Goal: Information Seeking & Learning: Learn about a topic

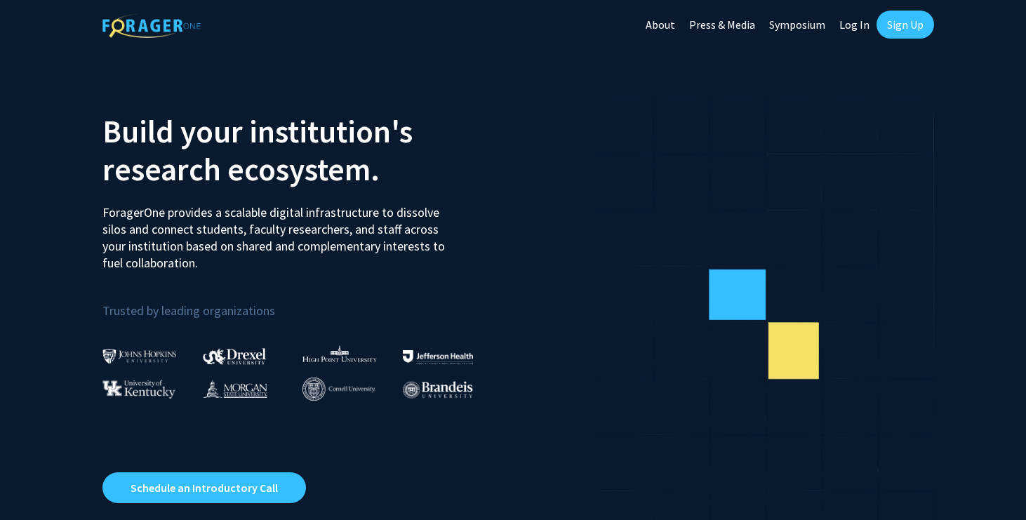
click at [850, 27] on link "Log In" at bounding box center [854, 24] width 44 height 49
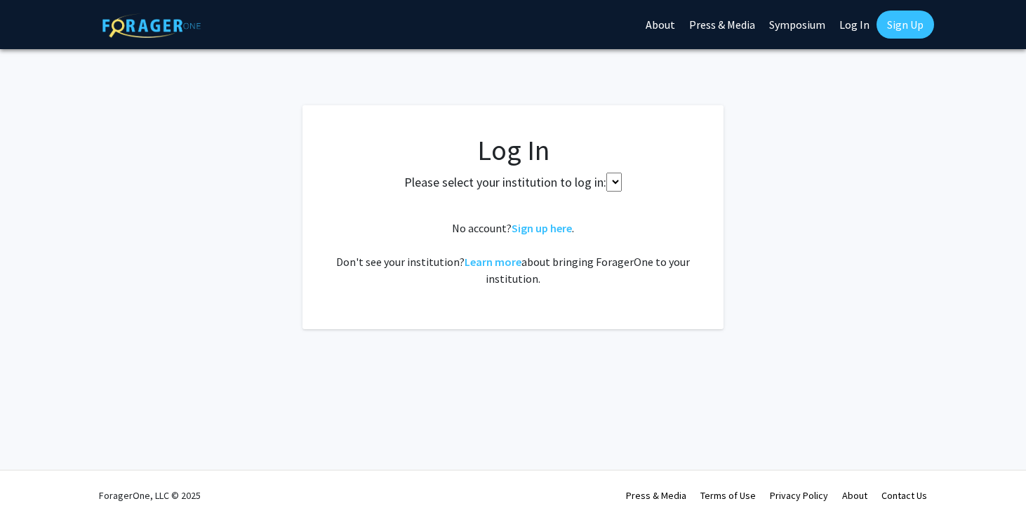
select select
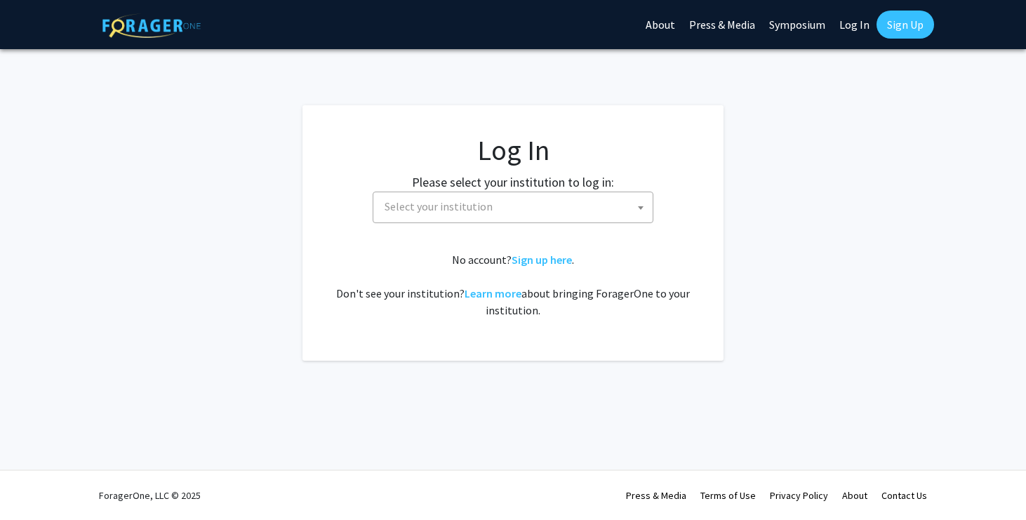
click at [492, 207] on span "Select your institution" at bounding box center [516, 206] width 274 height 29
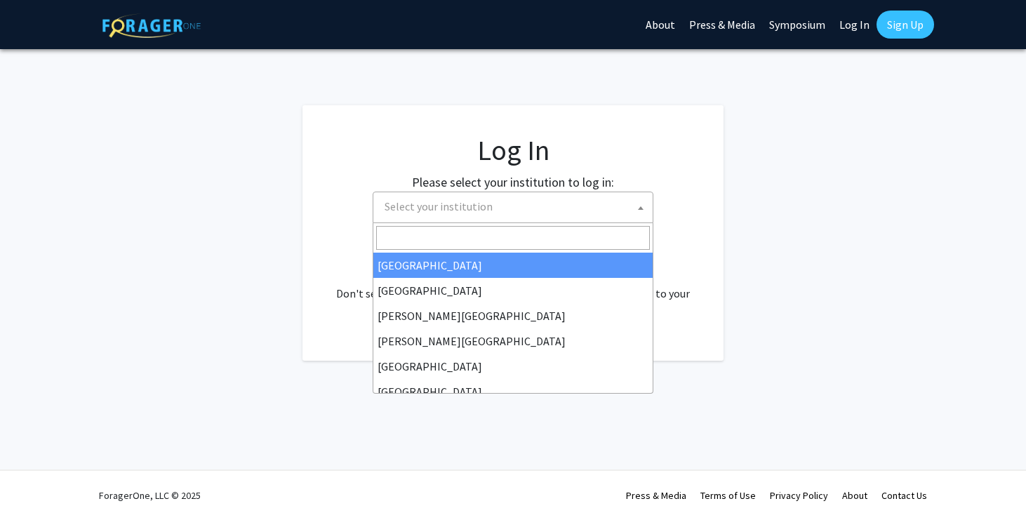
type input "m"
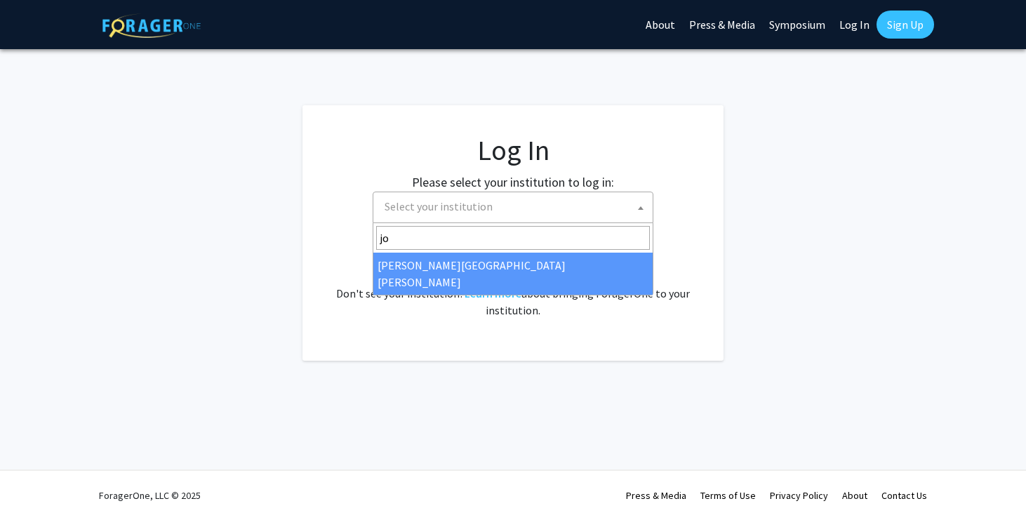
type input "jo"
select select "1"
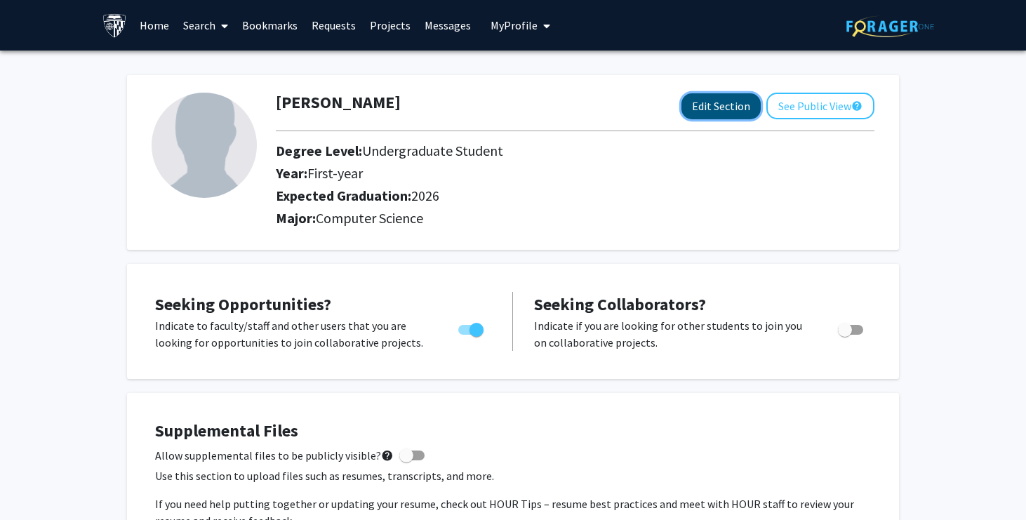
click at [715, 100] on button "Edit Section" at bounding box center [720, 106] width 79 height 26
select select "first-year"
select select "2026"
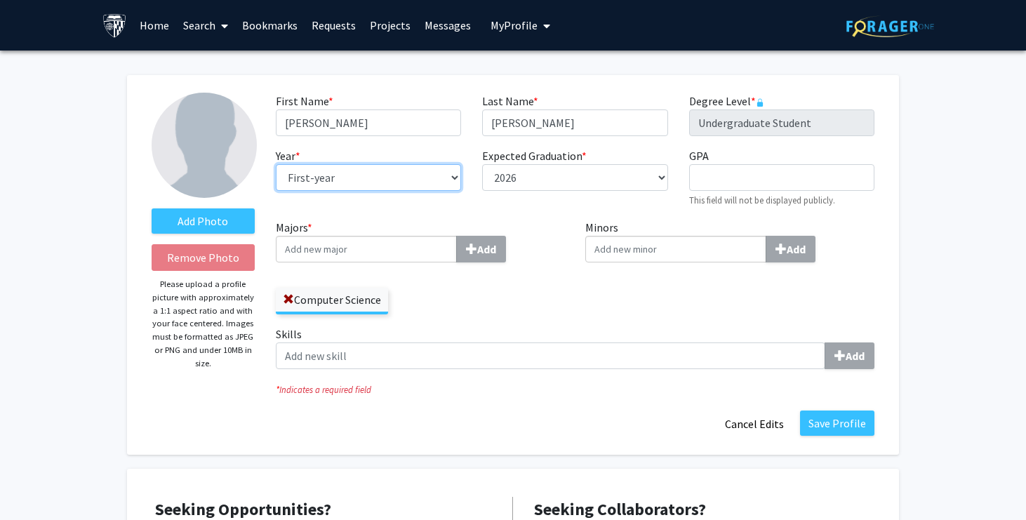
click at [385, 189] on select "--- First-year Sophomore Junior Senior Postbaccalaureate Certificate" at bounding box center [368, 177] width 185 height 27
select select "junior"
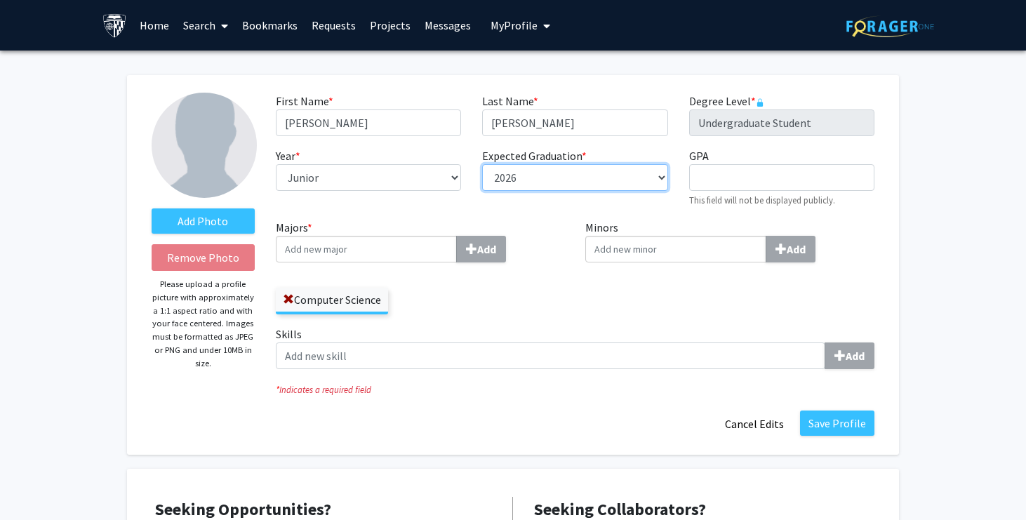
click at [533, 169] on select "--- 2018 2019 2020 2021 2022 2023 2024 2025 2026 2027 2028 2029 2030 2031" at bounding box center [574, 177] width 185 height 27
select select "2027"
click at [542, 203] on div "Expected Graduation * required --- 2018 2019 2020 2021 2022 2023 2024 2025 2026…" at bounding box center [575, 177] width 206 height 60
click at [285, 300] on span at bounding box center [288, 299] width 11 height 11
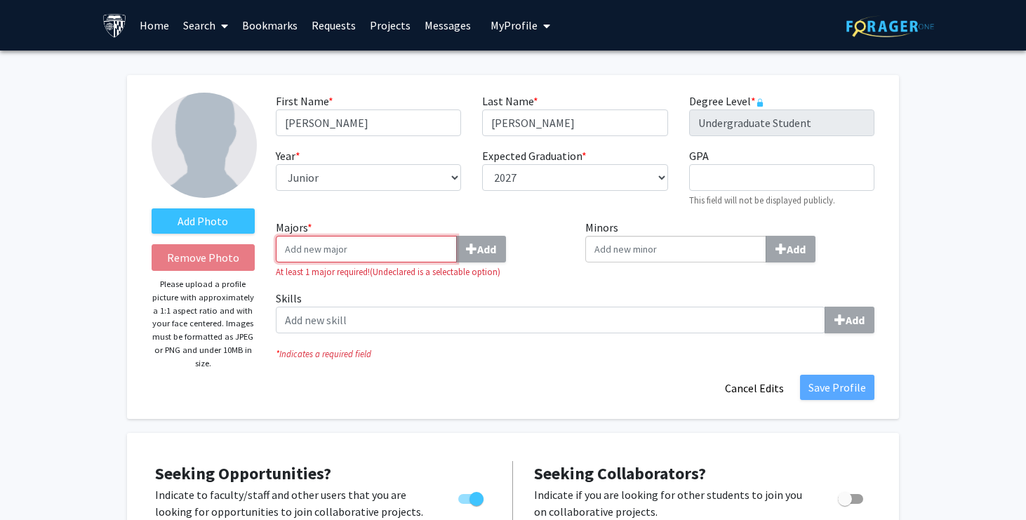
click at [339, 255] on input "Majors * Add" at bounding box center [366, 249] width 181 height 27
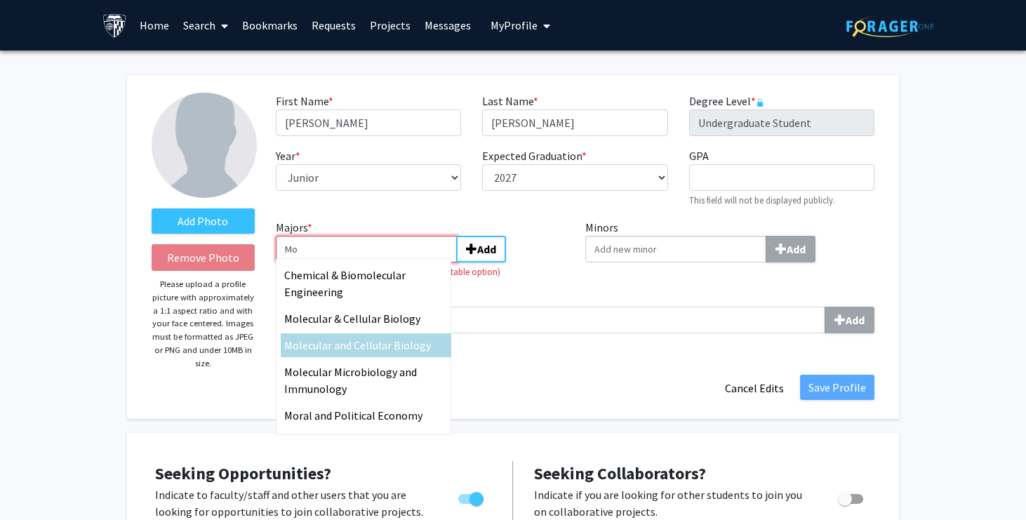
type input "Mo"
click at [375, 338] on span "lecular and Cellular Biology" at bounding box center [365, 345] width 132 height 14
click at [375, 262] on input "Mo" at bounding box center [366, 249] width 181 height 27
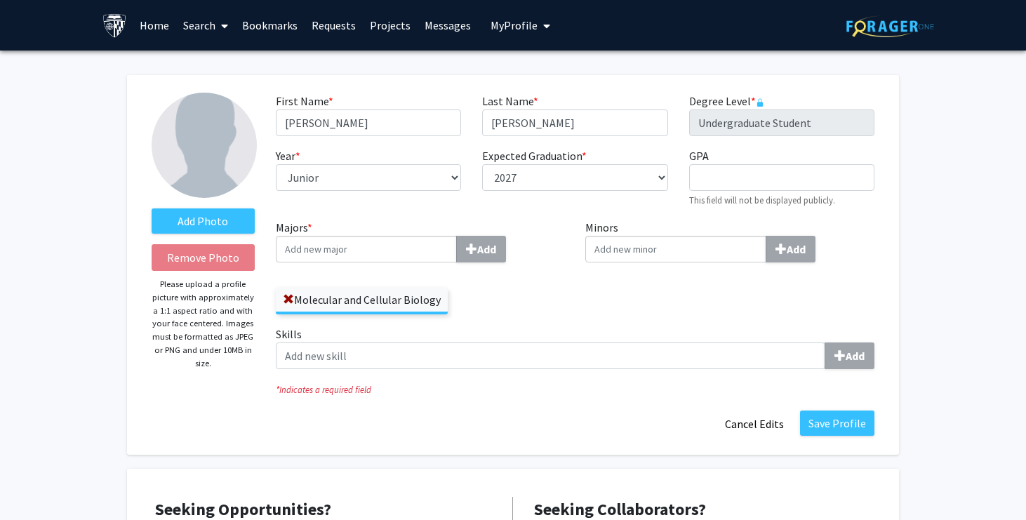
click at [531, 295] on div "Molecular and Cellular Biology" at bounding box center [420, 294] width 289 height 41
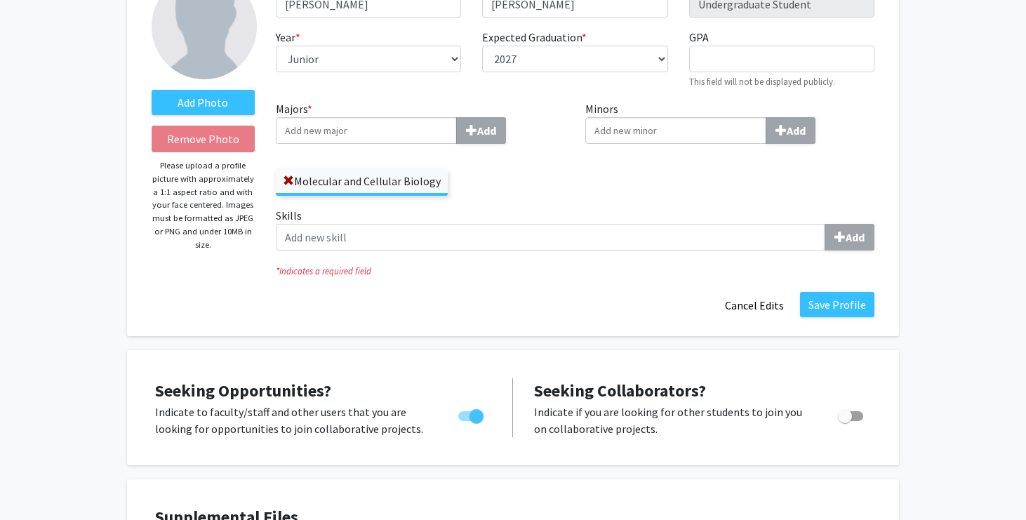
scroll to position [119, 0]
click at [832, 303] on button "Save Profile" at bounding box center [837, 303] width 74 height 25
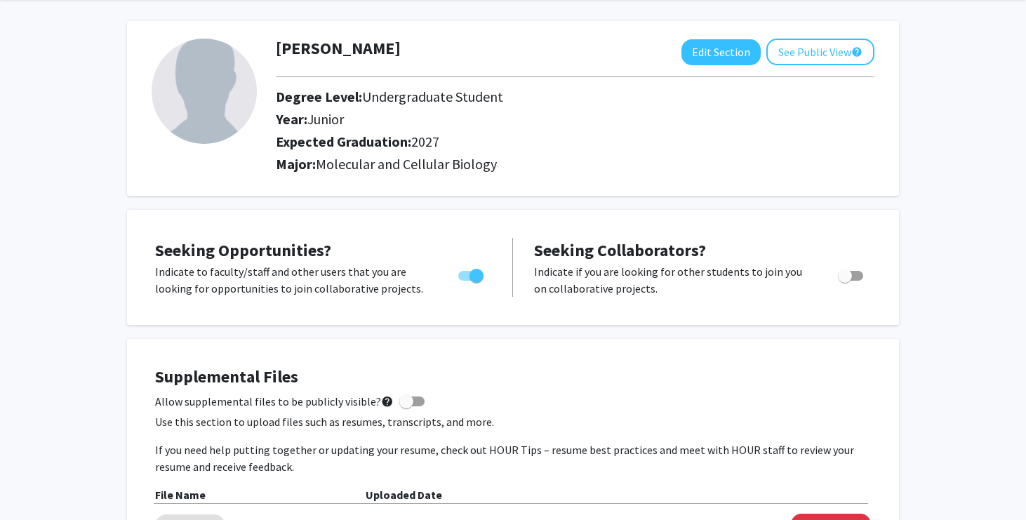
scroll to position [0, 0]
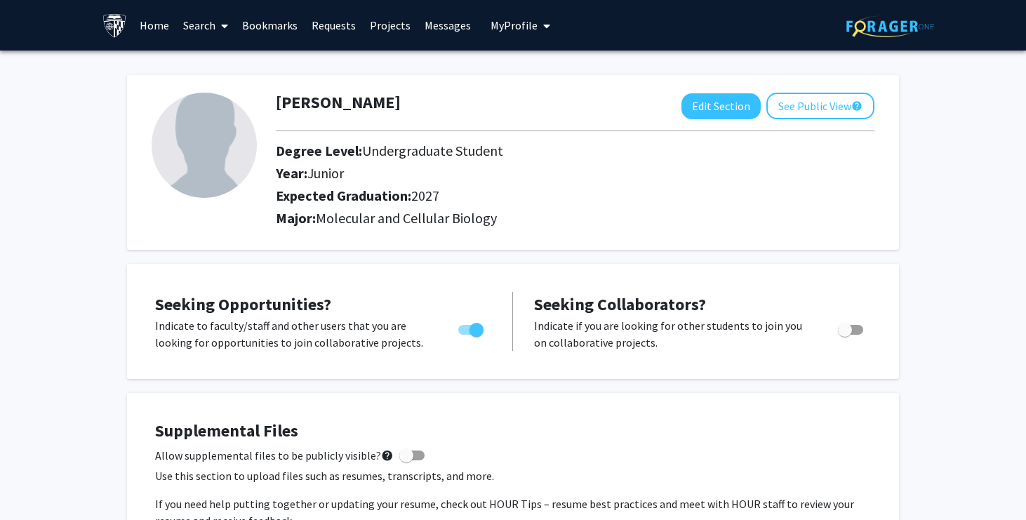
click at [392, 29] on link "Projects" at bounding box center [390, 25] width 55 height 49
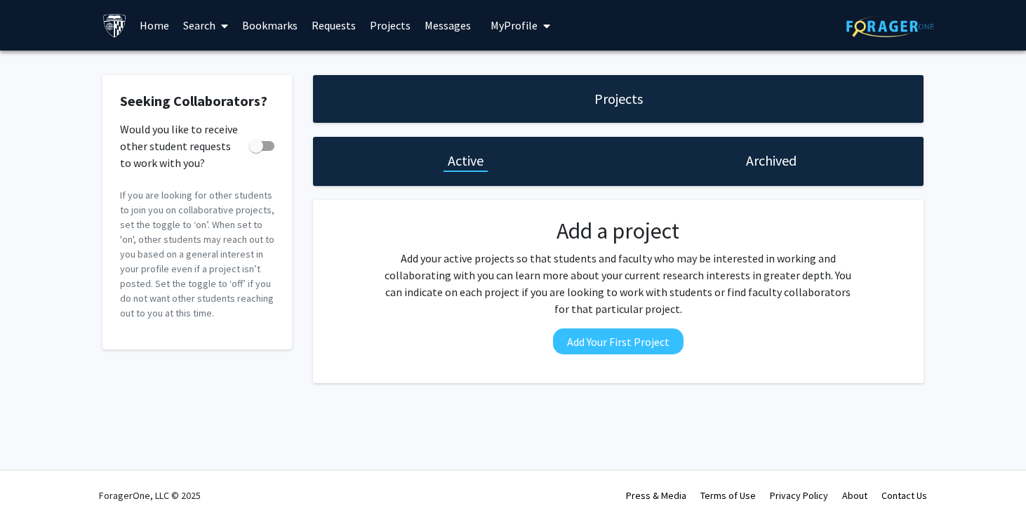
click at [322, 24] on link "Requests" at bounding box center [334, 25] width 58 height 49
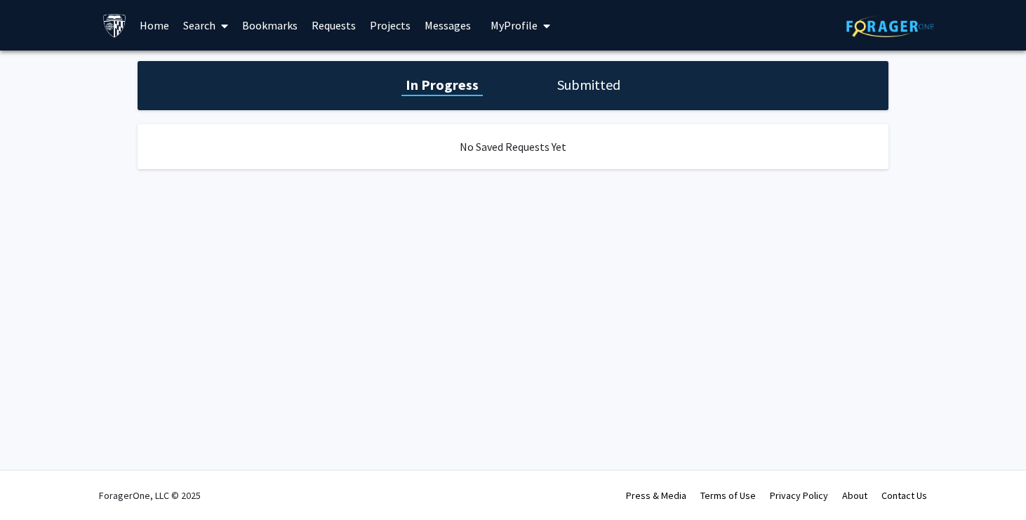
click at [272, 27] on link "Bookmarks" at bounding box center [269, 25] width 69 height 49
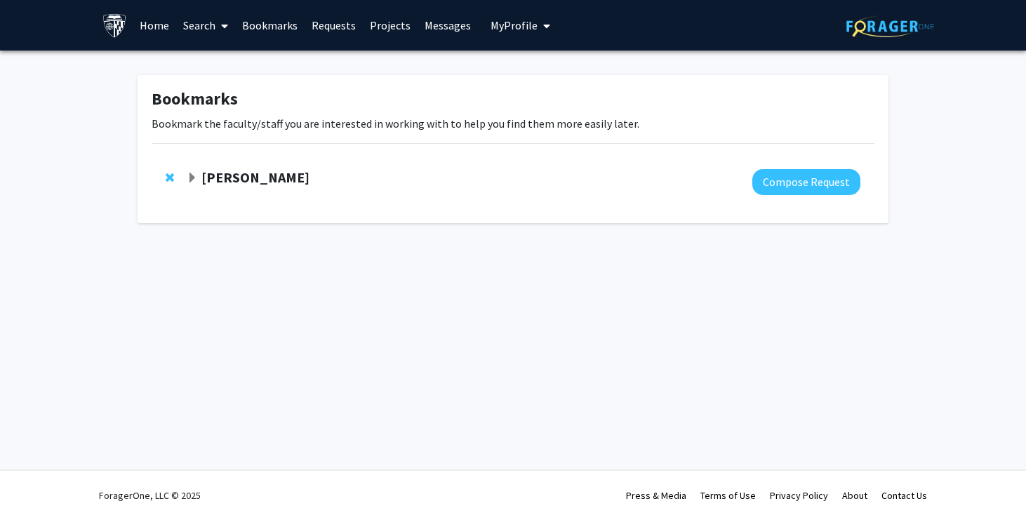
click at [264, 174] on strong "[PERSON_NAME]" at bounding box center [255, 177] width 108 height 18
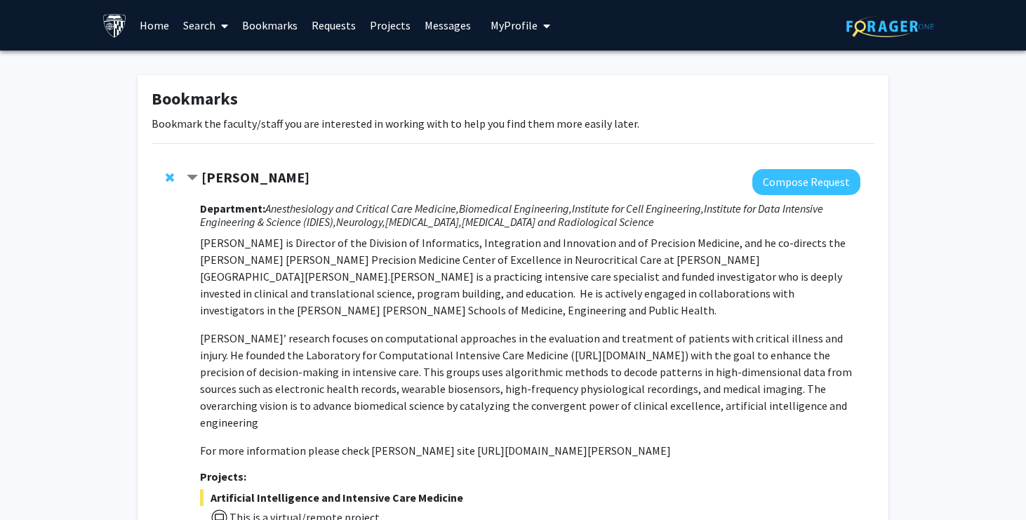
click at [153, 20] on link "Home" at bounding box center [155, 25] width 44 height 49
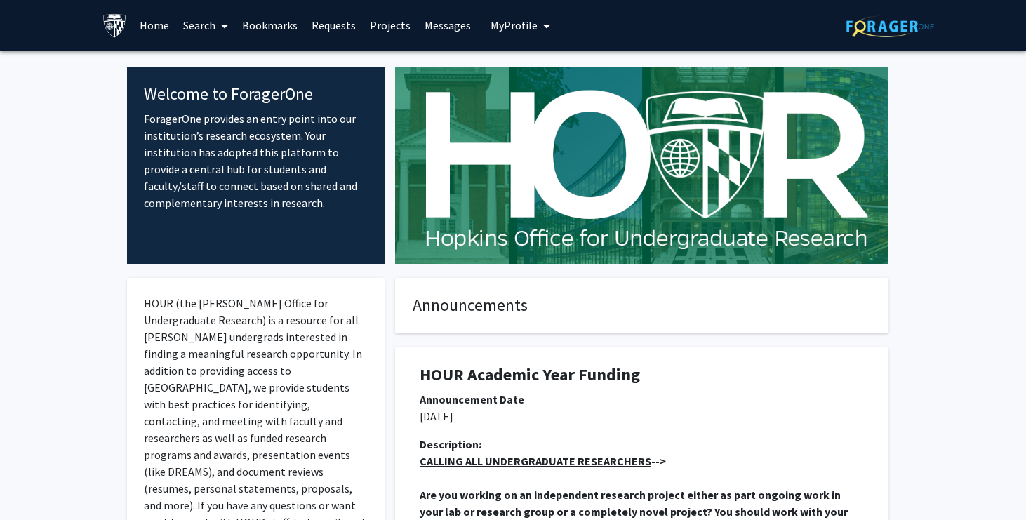
click at [214, 27] on link "Search" at bounding box center [205, 25] width 59 height 49
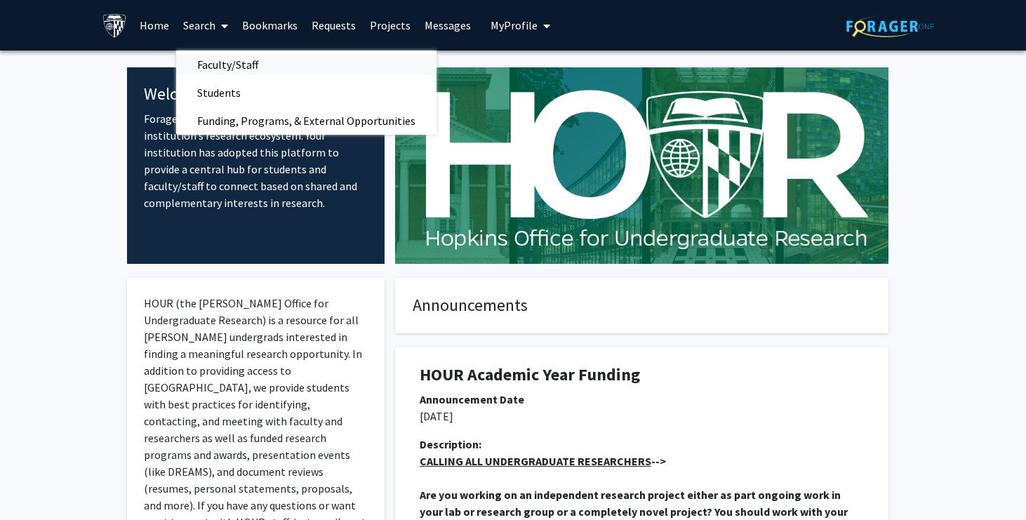
click at [234, 58] on span "Faculty/Staff" at bounding box center [227, 65] width 103 height 28
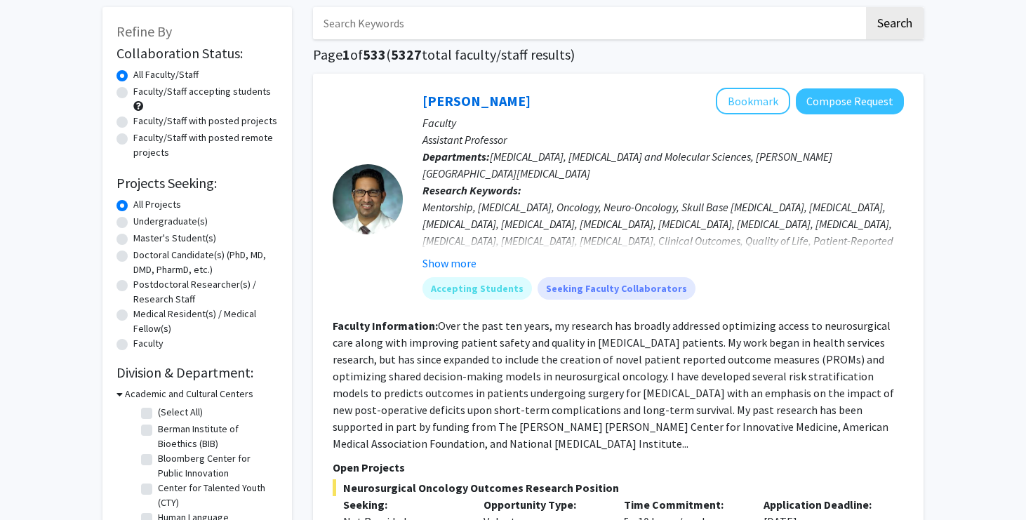
scroll to position [69, 0]
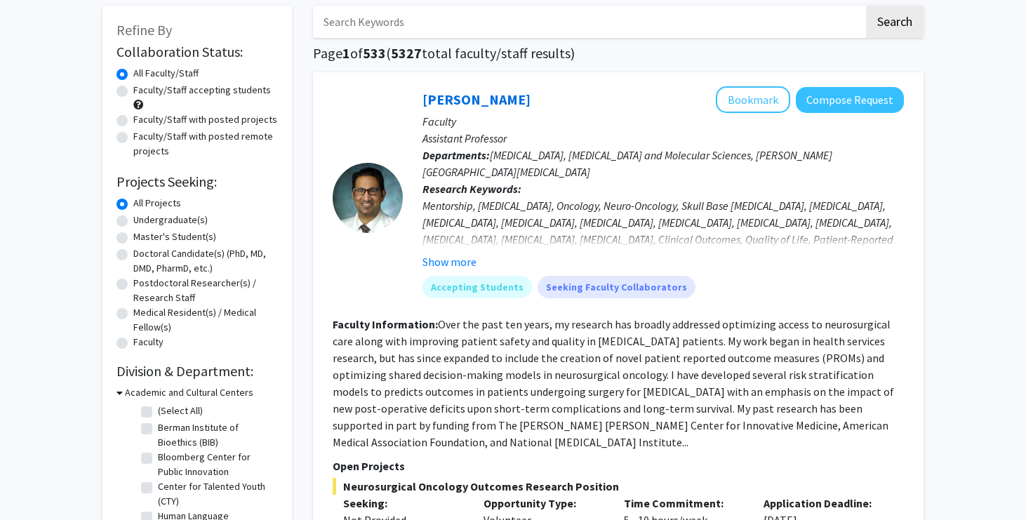
click at [258, 92] on label "Faculty/Staff accepting students" at bounding box center [202, 90] width 138 height 15
click at [142, 92] on input "Faculty/Staff accepting students" at bounding box center [137, 87] width 9 height 9
radio input "true"
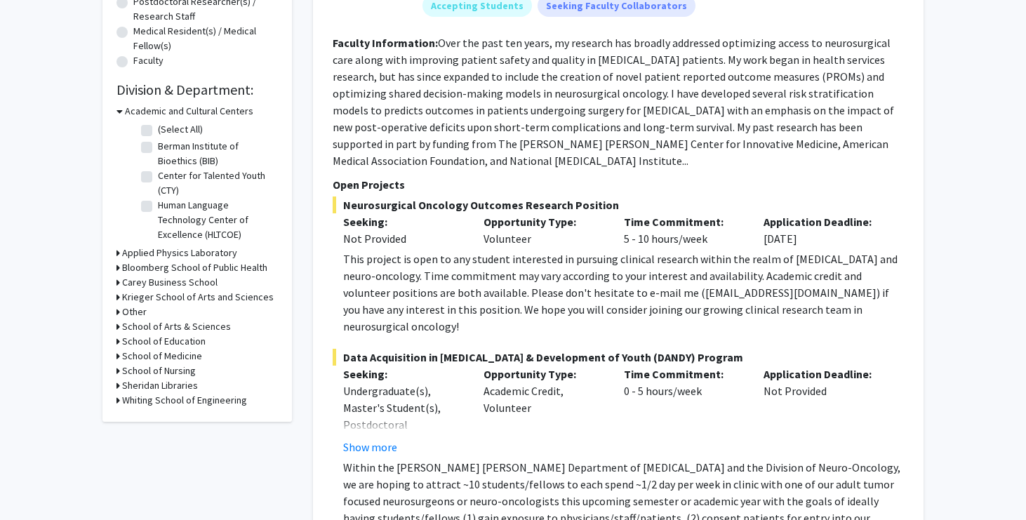
scroll to position [354, 0]
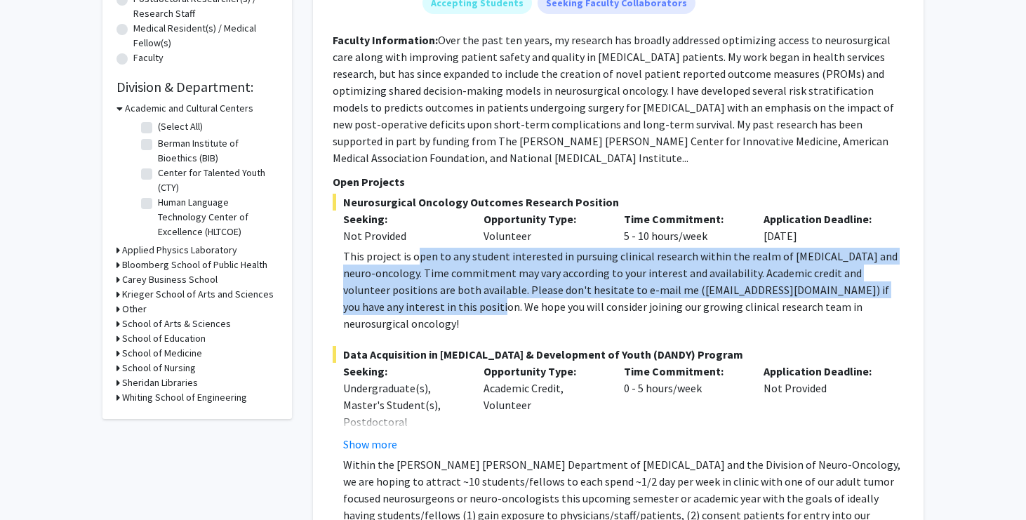
drag, startPoint x: 419, startPoint y: 244, endPoint x: 433, endPoint y: 288, distance: 45.7
click at [433, 288] on div "This project is open to any student interested in pursuing clinical research wi…" at bounding box center [623, 290] width 561 height 84
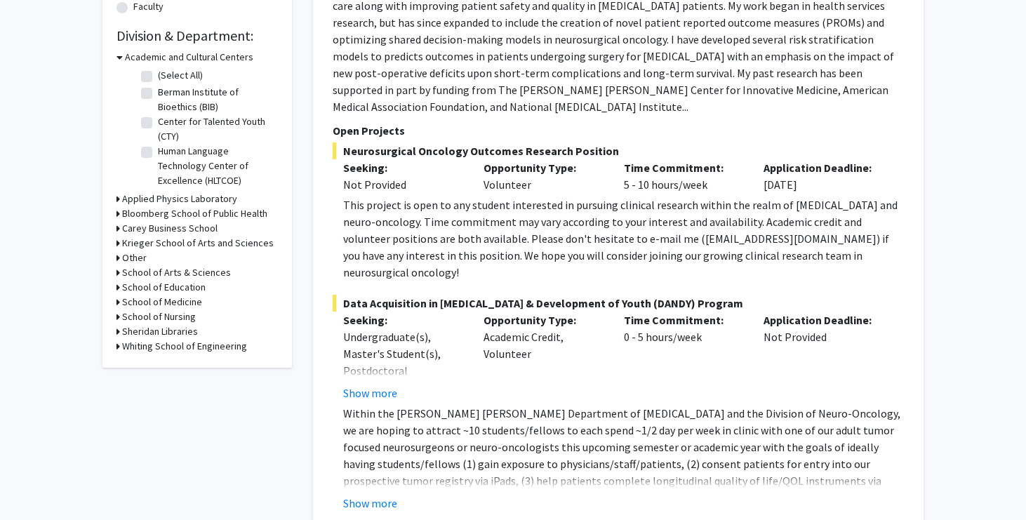
scroll to position [407, 0]
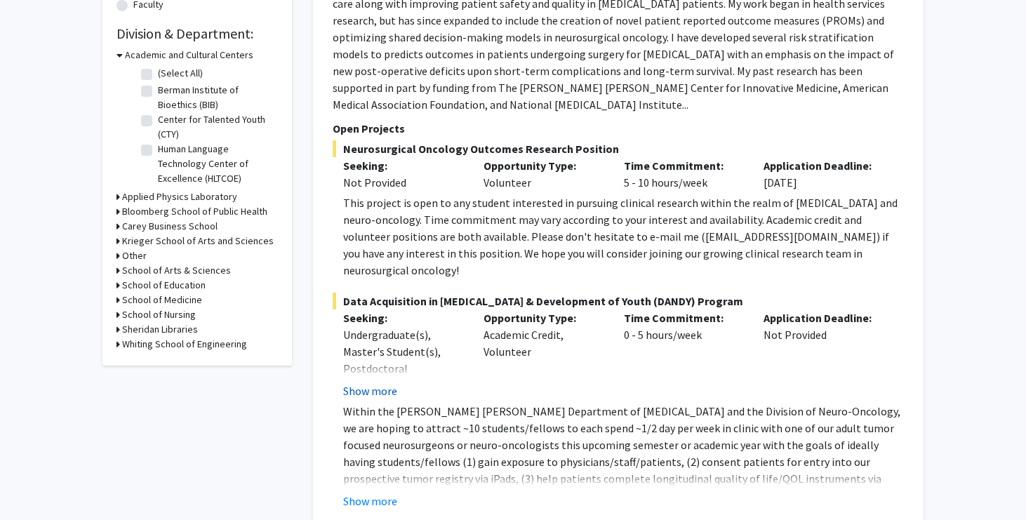
click at [387, 382] on button "Show more" at bounding box center [370, 390] width 54 height 17
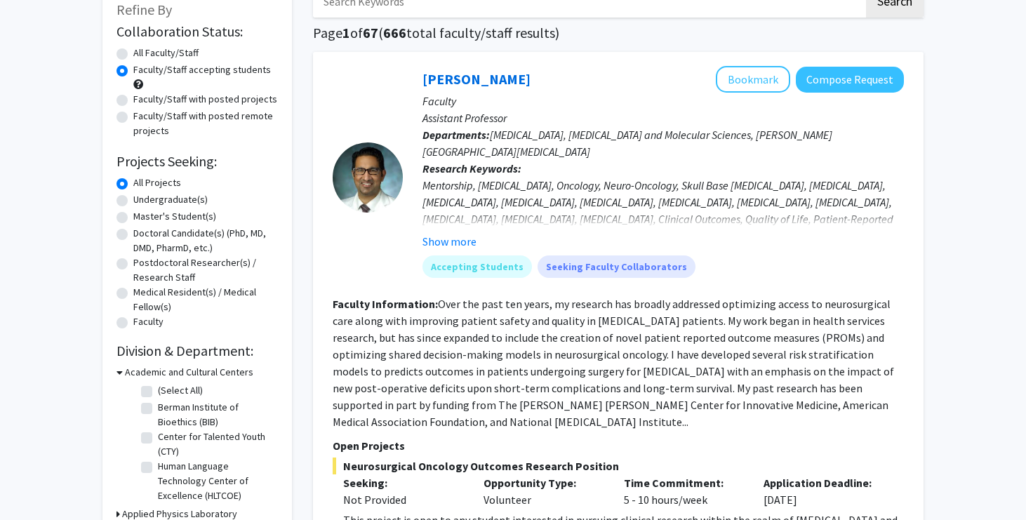
scroll to position [89, 0]
click at [778, 79] on button "Bookmark" at bounding box center [753, 80] width 74 height 27
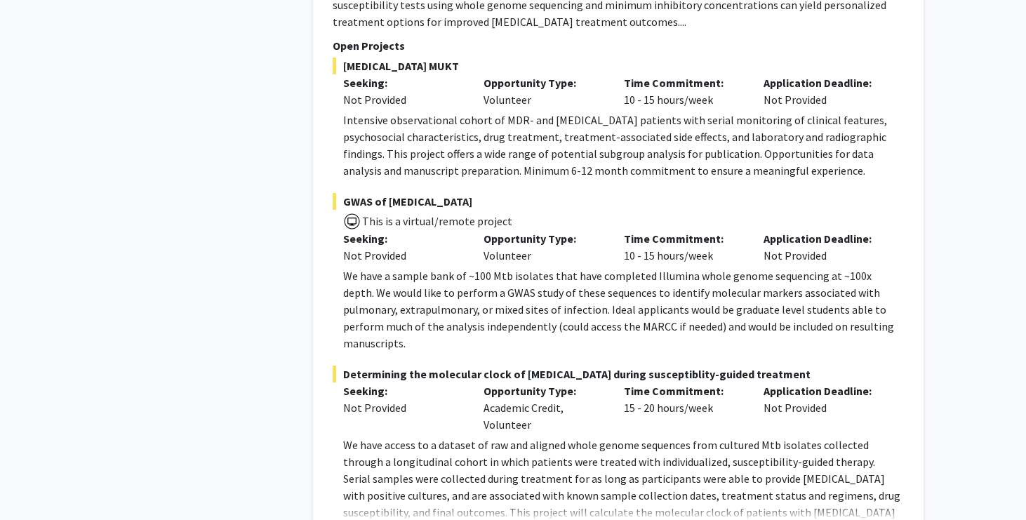
scroll to position [1243, 0]
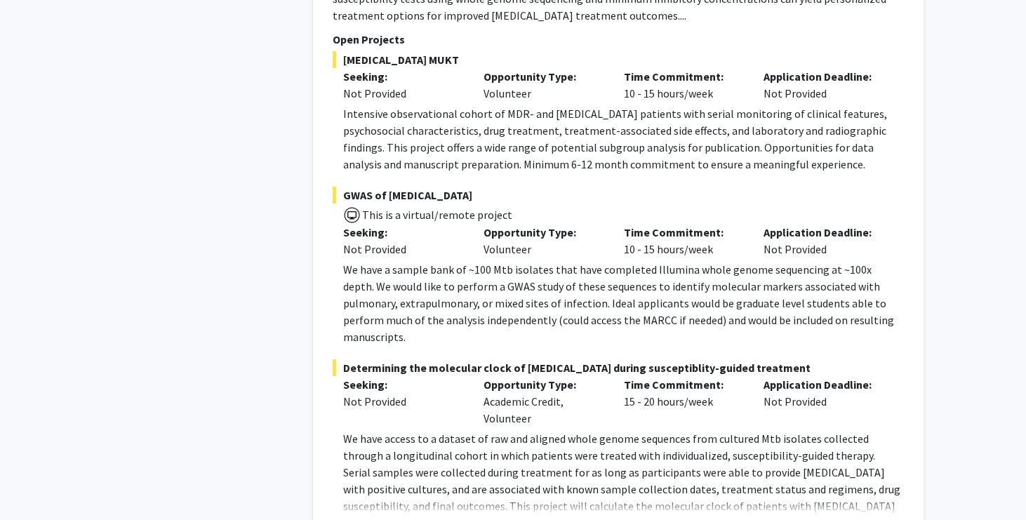
click at [390, 519] on button "Show more" at bounding box center [370, 528] width 54 height 17
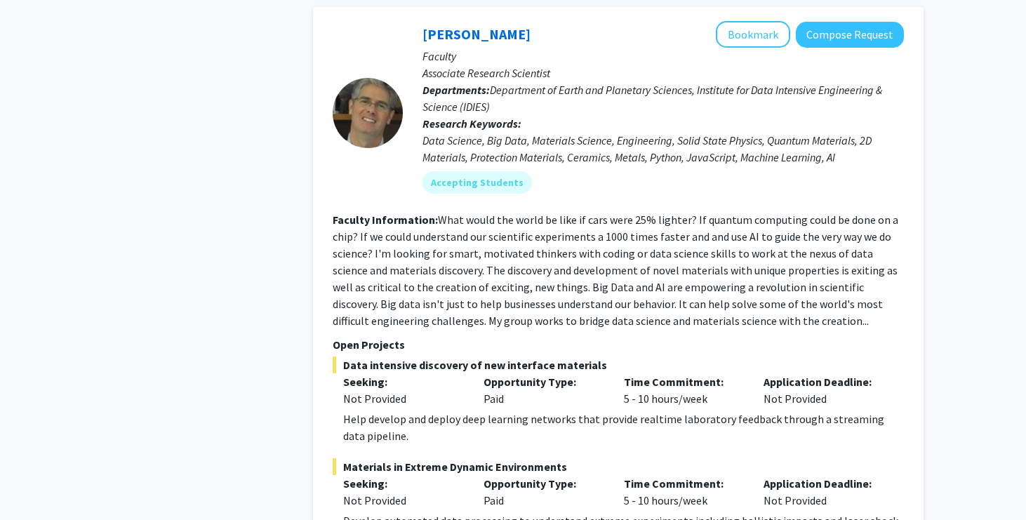
scroll to position [7354, 0]
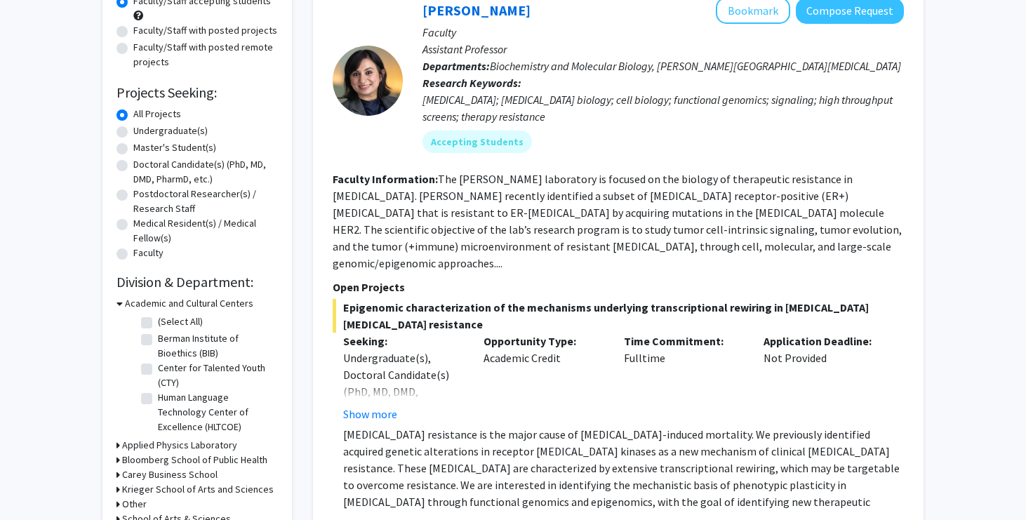
scroll to position [161, 0]
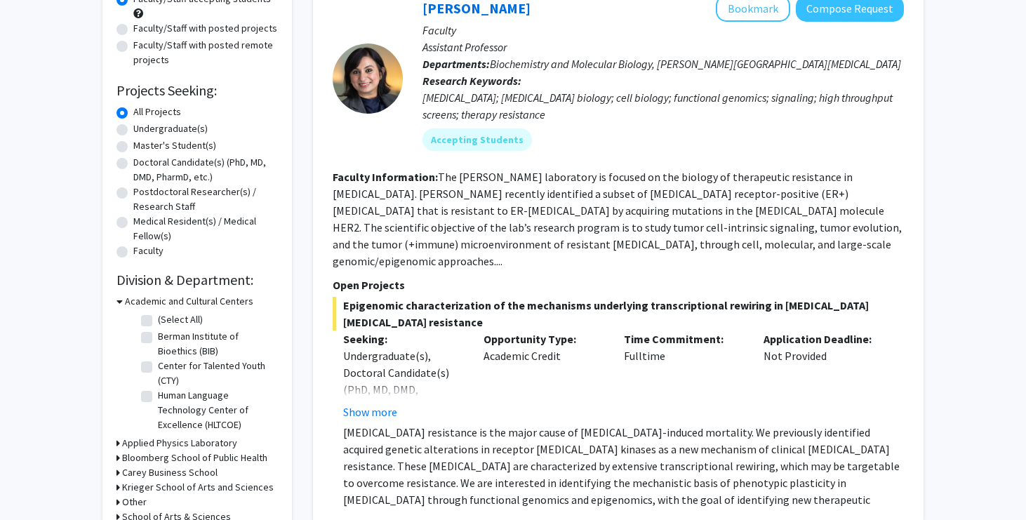
click at [194, 130] on label "Undergraduate(s)" at bounding box center [170, 128] width 74 height 15
click at [142, 130] on input "Undergraduate(s)" at bounding box center [137, 125] width 9 height 9
radio input "true"
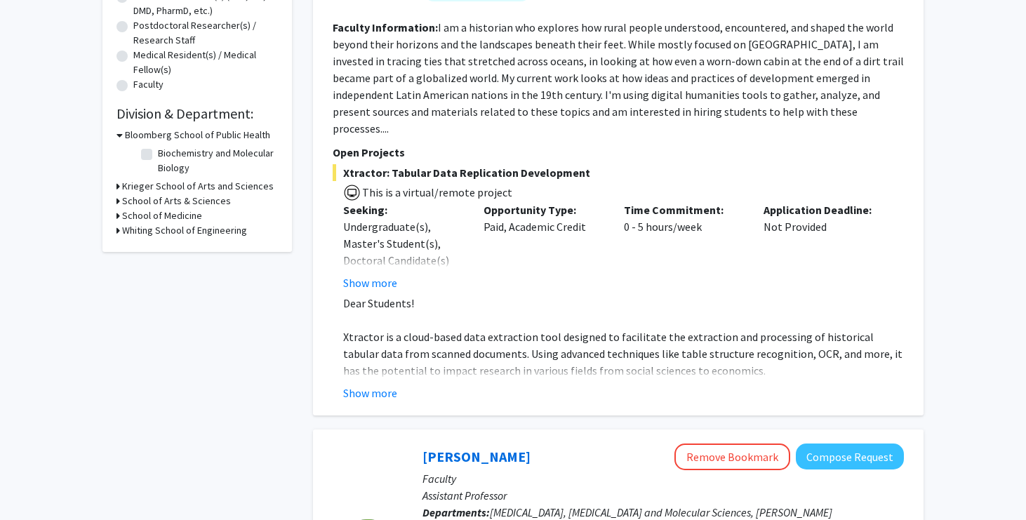
scroll to position [324, 0]
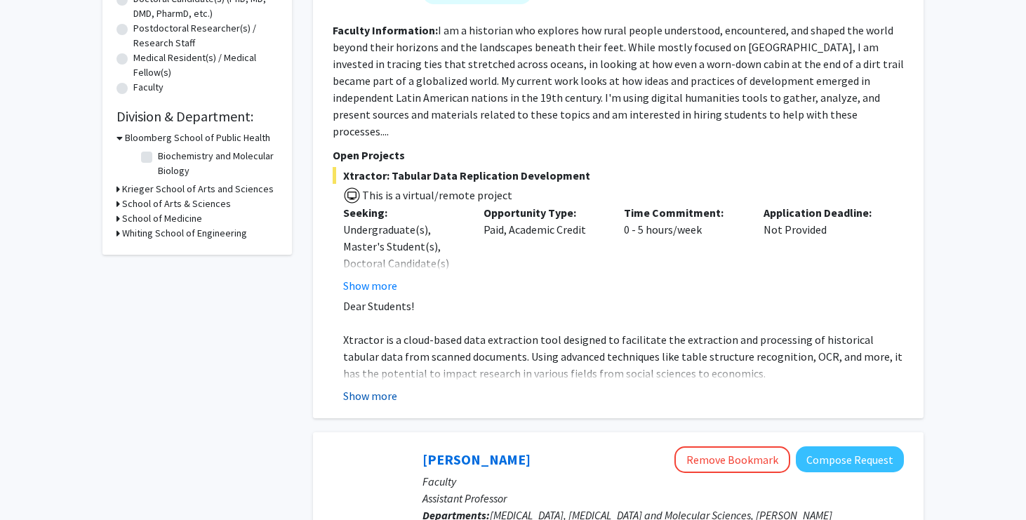
click at [378, 387] on button "Show more" at bounding box center [370, 395] width 54 height 17
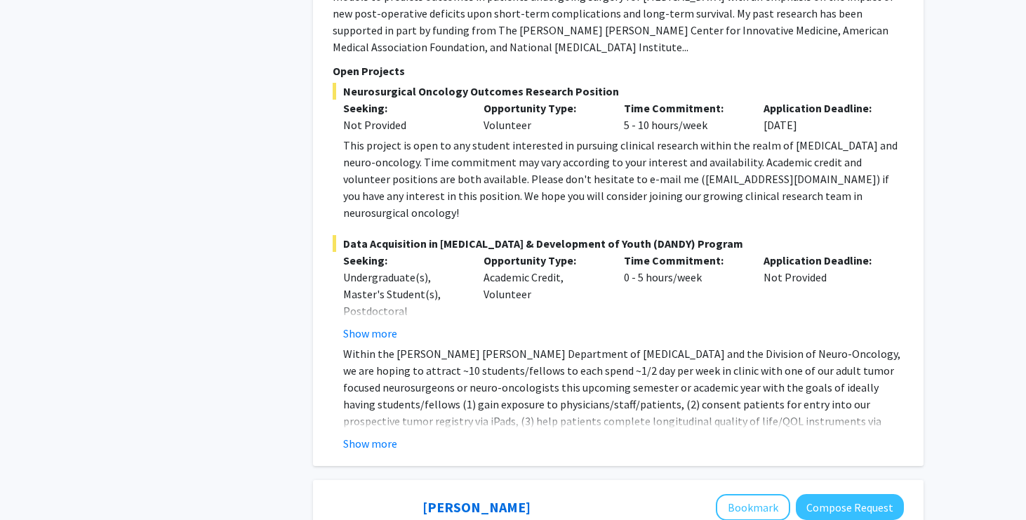
scroll to position [1468, 0]
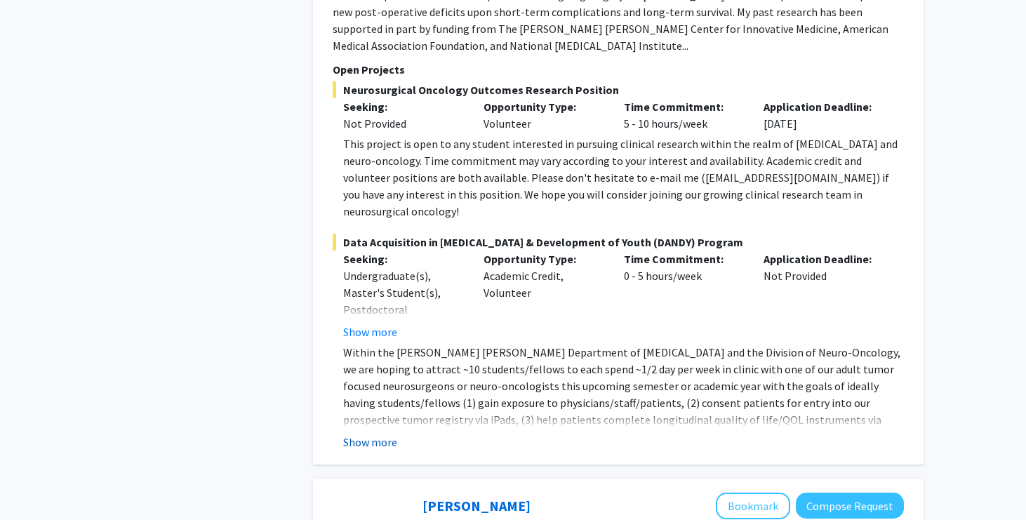
click at [378, 434] on button "Show more" at bounding box center [370, 442] width 54 height 17
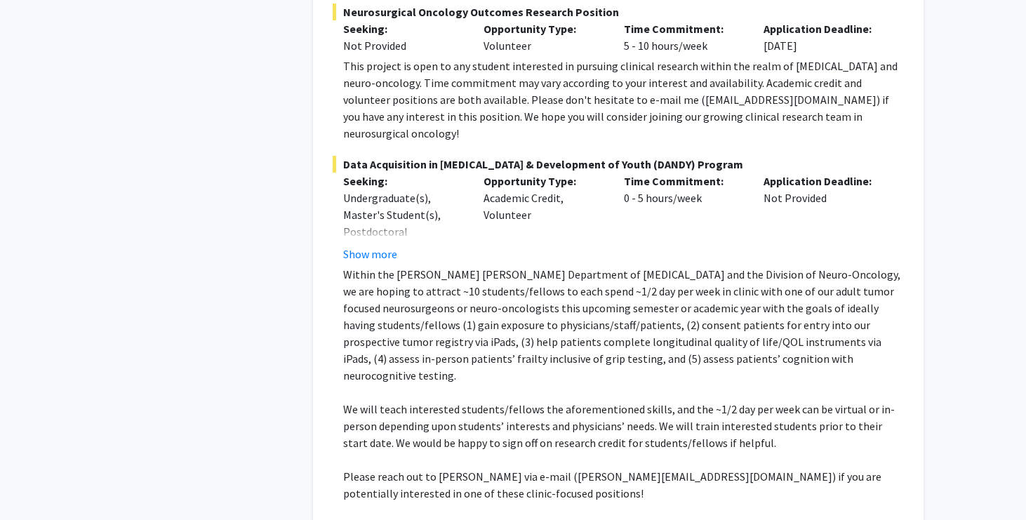
scroll to position [1545, 0]
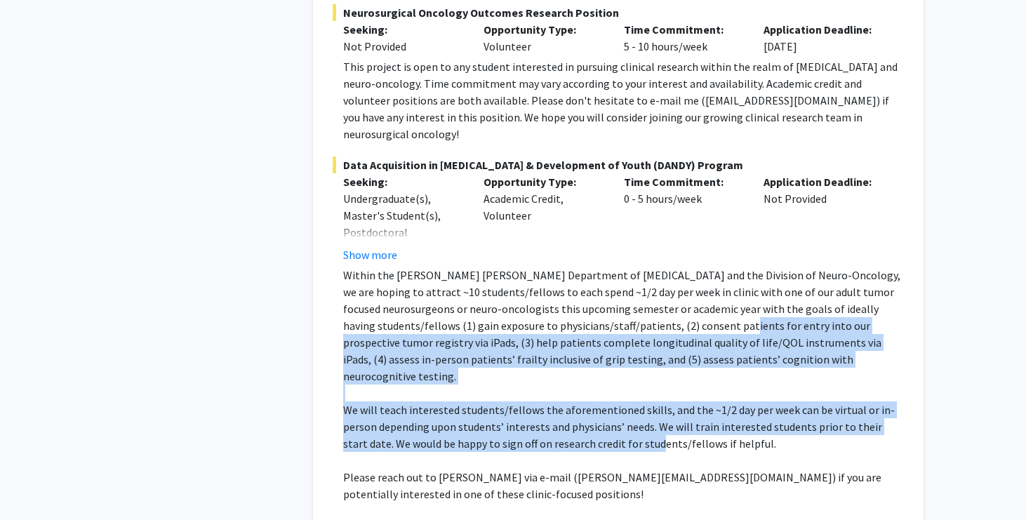
drag, startPoint x: 613, startPoint y: 265, endPoint x: 632, endPoint y: 366, distance: 103.4
click at [632, 366] on div "Within the [PERSON_NAME] [PERSON_NAME] Department of [MEDICAL_DATA] and the Div…" at bounding box center [623, 393] width 561 height 253
click at [632, 401] on p "We will teach interested students/fellows the aforementioned skills, and the ~1…" at bounding box center [623, 426] width 561 height 51
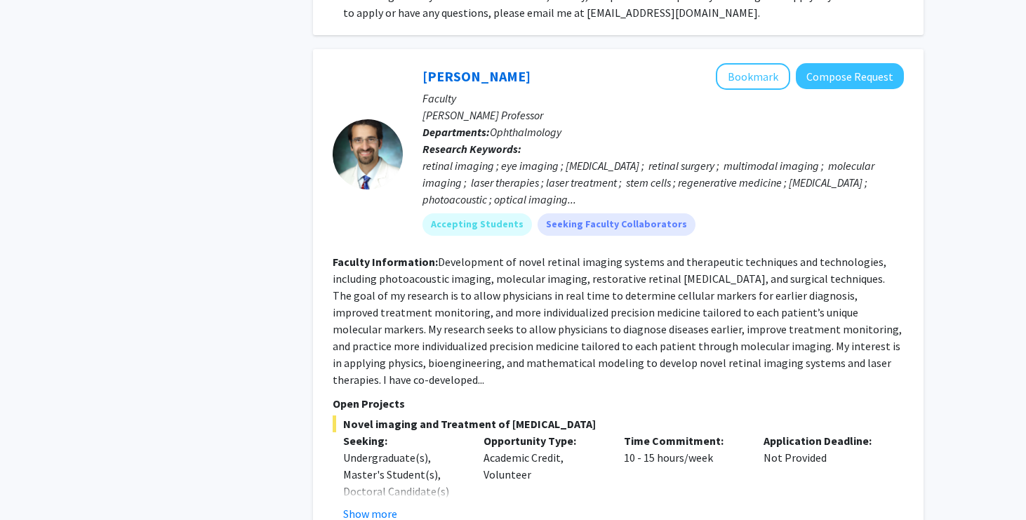
scroll to position [5196, 0]
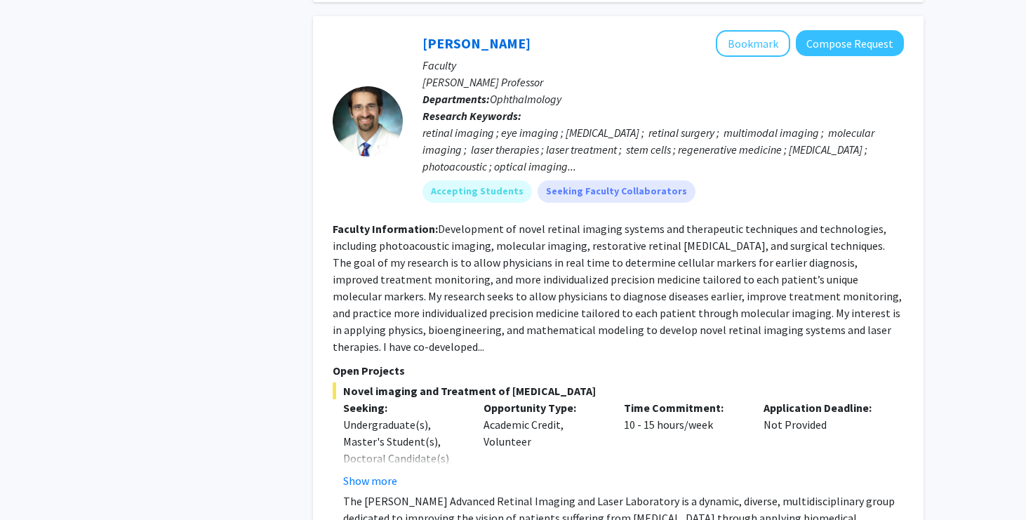
scroll to position [5228, 0]
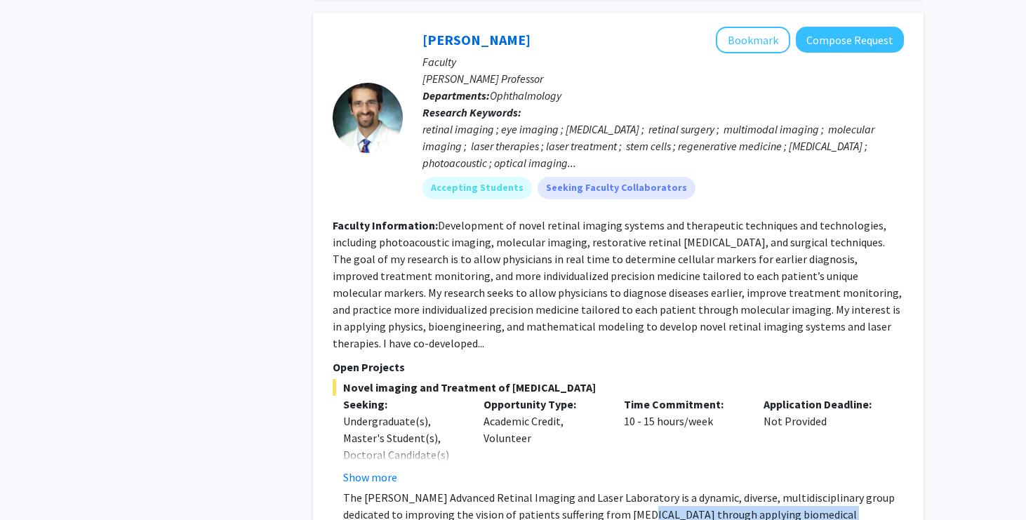
drag, startPoint x: 613, startPoint y: 322, endPoint x: 640, endPoint y: 420, distance: 101.3
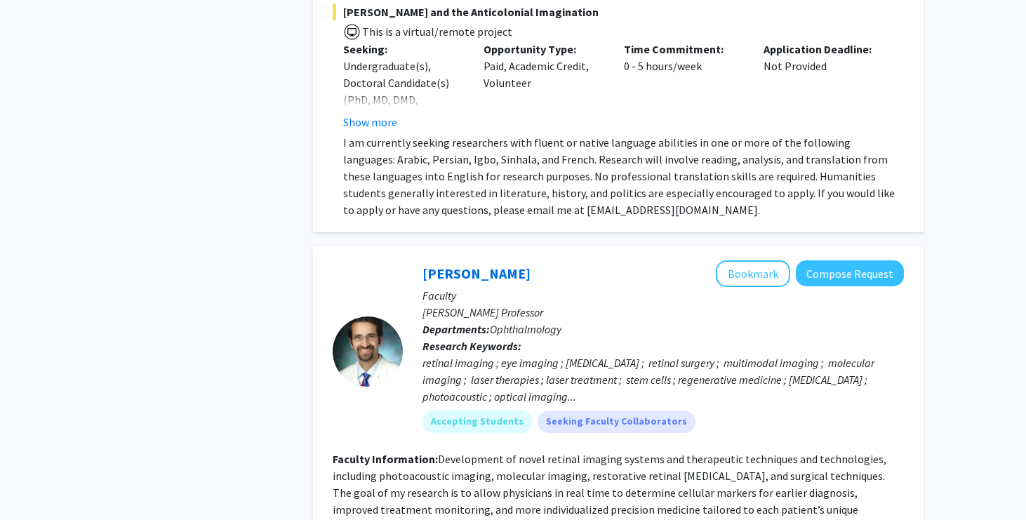
scroll to position [4993, 0]
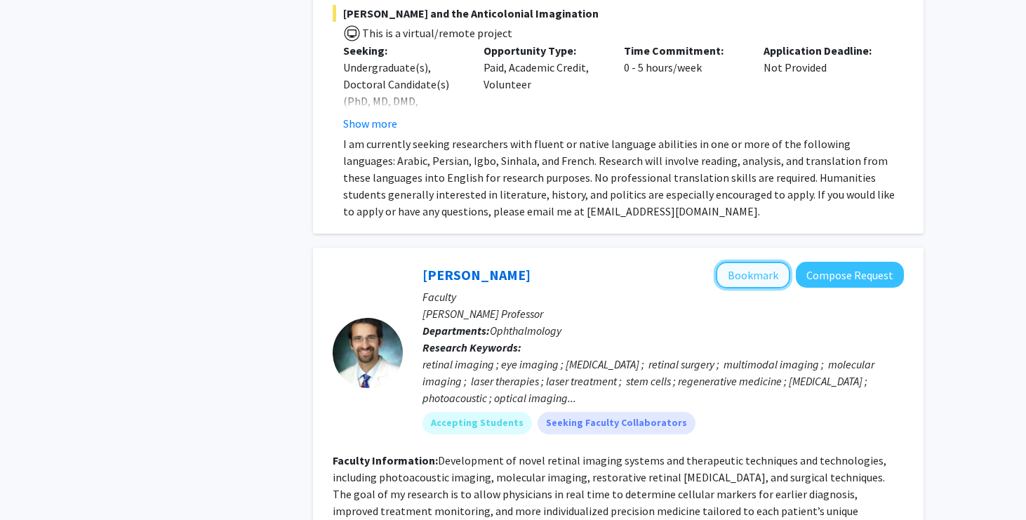
click at [735, 262] on button "Bookmark" at bounding box center [753, 275] width 74 height 27
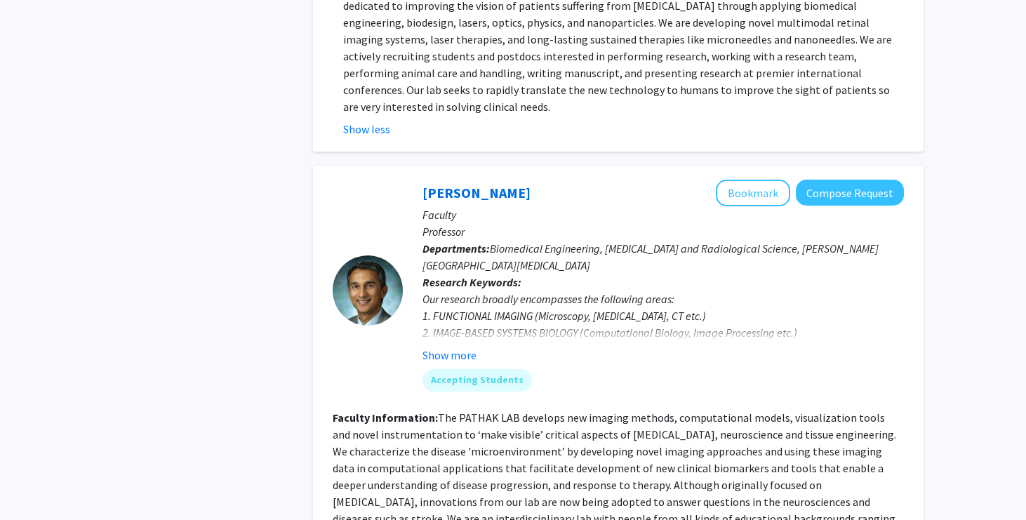
scroll to position [5738, 0]
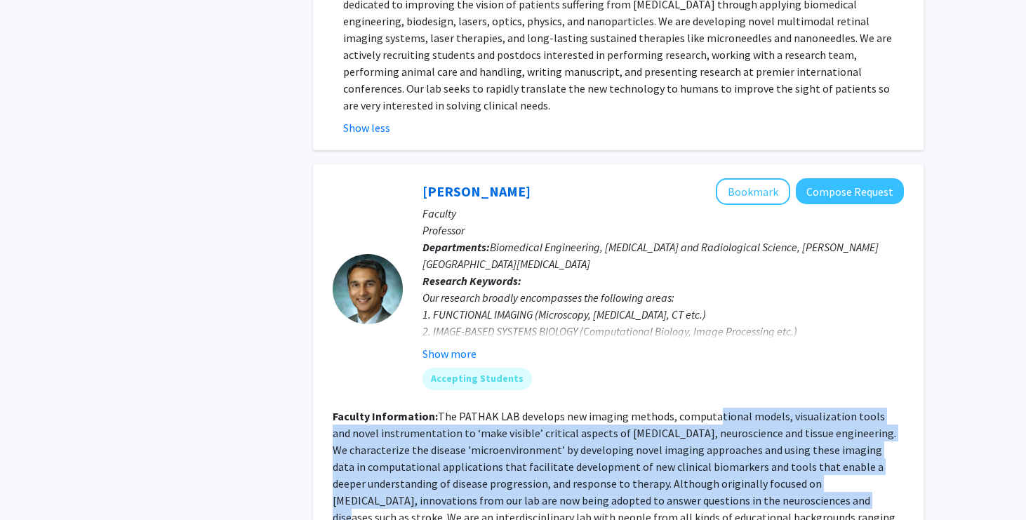
drag, startPoint x: 712, startPoint y: 221, endPoint x: 712, endPoint y: 296, distance: 75.1
click at [712, 408] on section "Faculty Information: The PATHAK LAB develops new imaging methods, computational…" at bounding box center [618, 475] width 571 height 135
click at [712, 409] on fg-read-more "The PATHAK LAB develops new imaging methods, computational models, visualizatio…" at bounding box center [614, 475] width 563 height 132
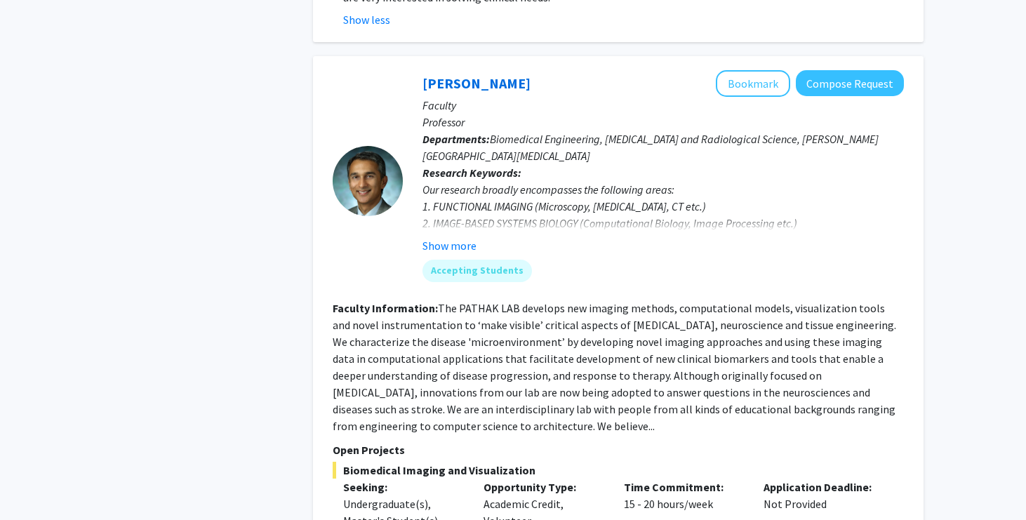
scroll to position [5859, 0]
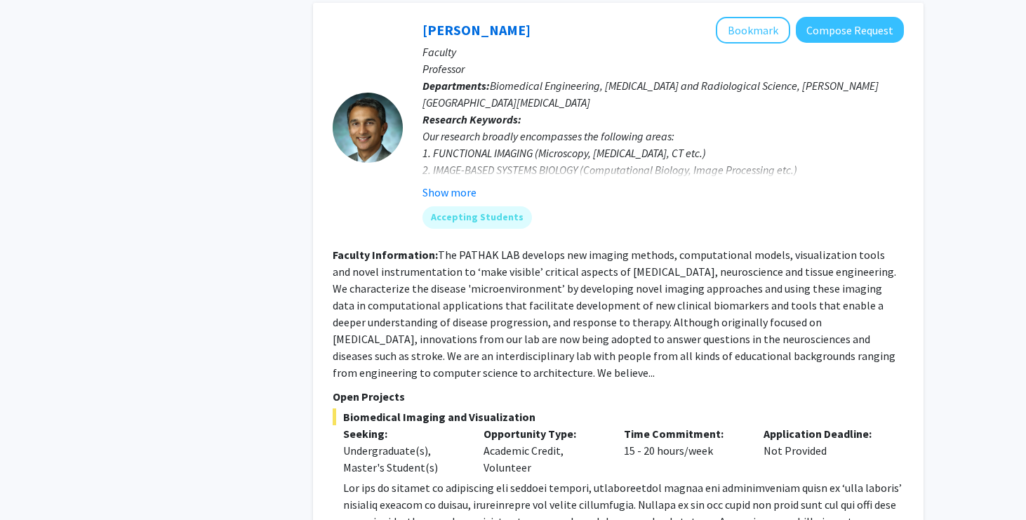
scroll to position [5900, 0]
drag, startPoint x: 537, startPoint y: 339, endPoint x: 559, endPoint y: 378, distance: 45.3
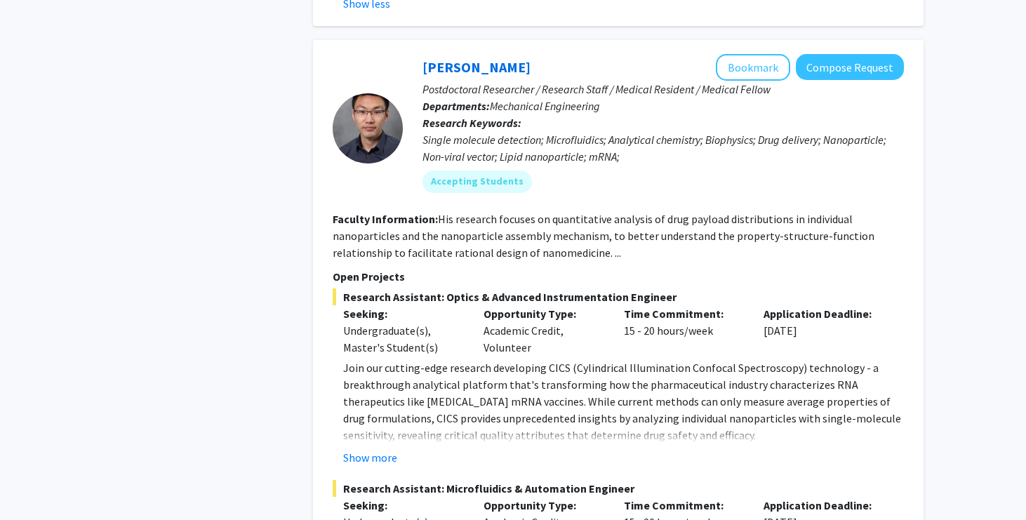
scroll to position [6558, 0]
click at [505, 448] on div "Show more" at bounding box center [623, 456] width 561 height 17
click at [494, 359] on fg-read-more "Join our cutting-edge research developing CICS (Cylindrical Illumination Confoc…" at bounding box center [618, 412] width 571 height 107
click at [380, 448] on button "Show more" at bounding box center [370, 456] width 54 height 17
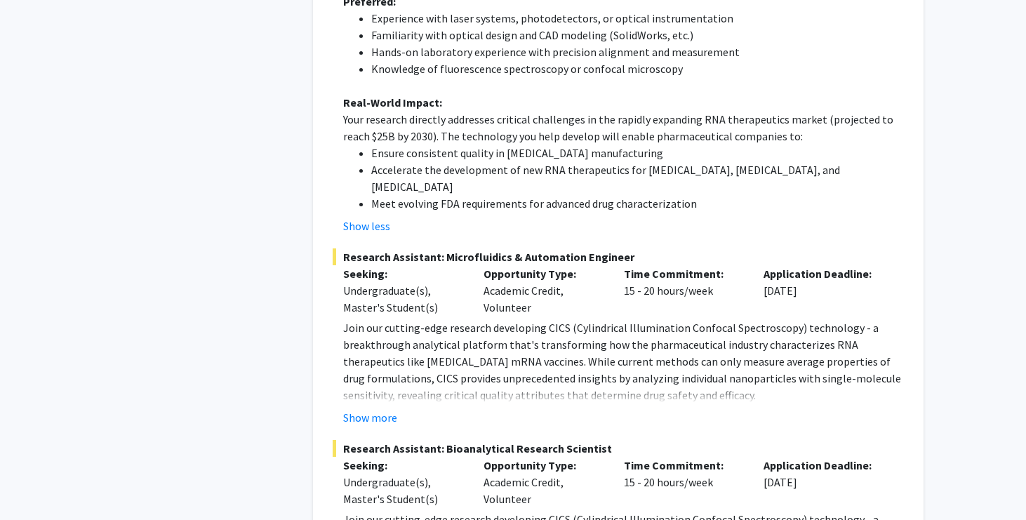
scroll to position [7309, 0]
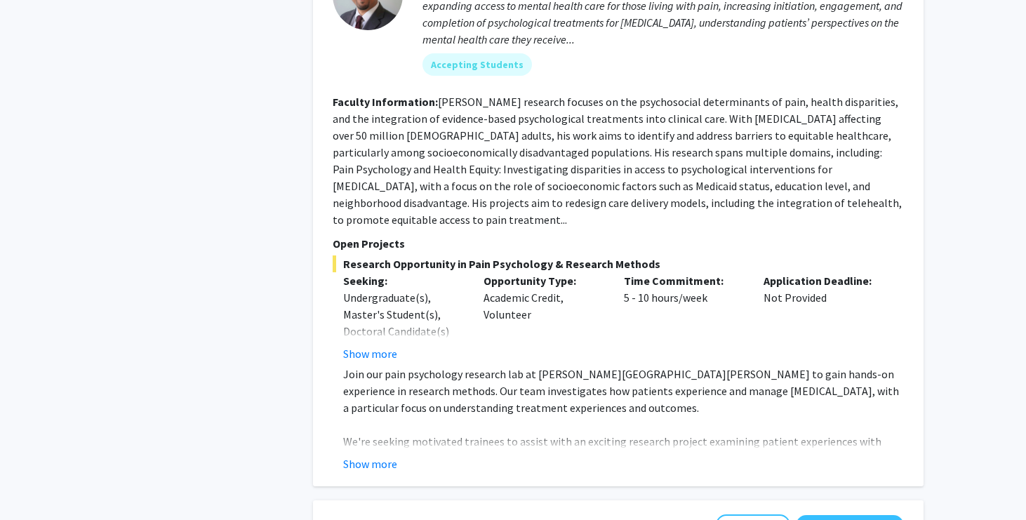
scroll to position [611, 0]
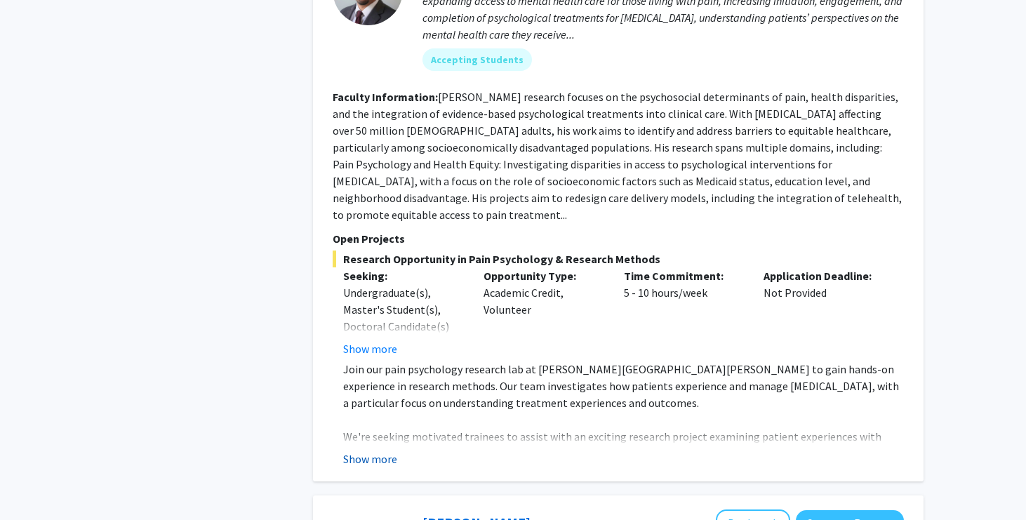
click at [395, 451] on button "Show more" at bounding box center [370, 459] width 54 height 17
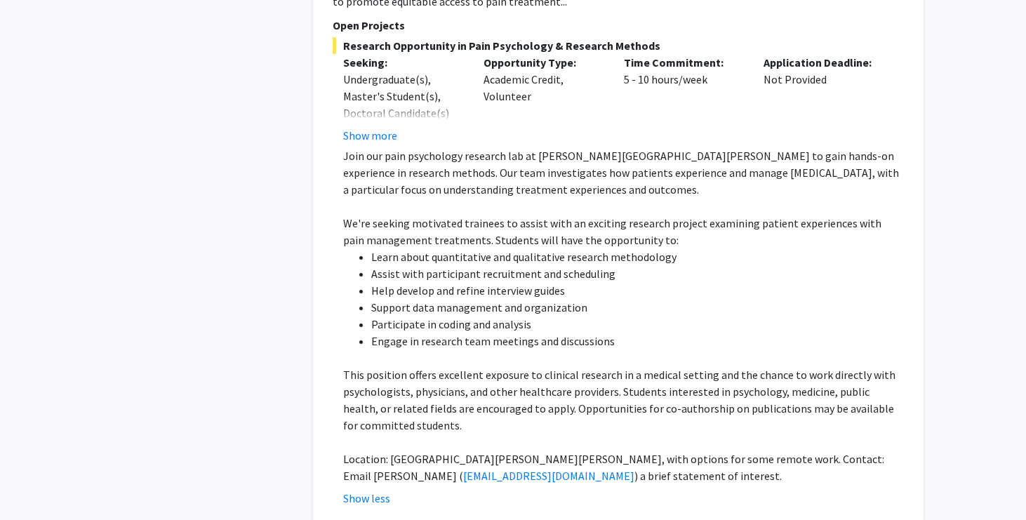
scroll to position [825, 0]
drag, startPoint x: 523, startPoint y: 283, endPoint x: 526, endPoint y: 300, distance: 17.1
click at [526, 300] on ul "Learn about quantitative and qualitative research methodology Assist with parti…" at bounding box center [623, 298] width 561 height 101
click at [526, 315] on li "Participate in coding and analysis" at bounding box center [637, 323] width 533 height 17
drag, startPoint x: 537, startPoint y: 325, endPoint x: 538, endPoint y: 335, distance: 10.5
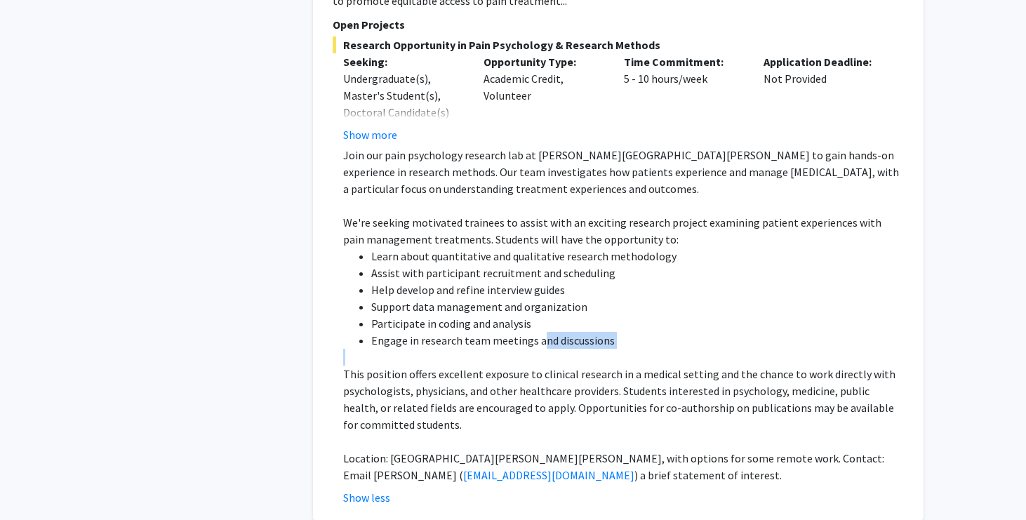
click at [538, 335] on div "Join our pain psychology research lab at [PERSON_NAME][GEOGRAPHIC_DATA][PERSON_…" at bounding box center [623, 315] width 561 height 337
click at [538, 349] on p at bounding box center [623, 357] width 561 height 17
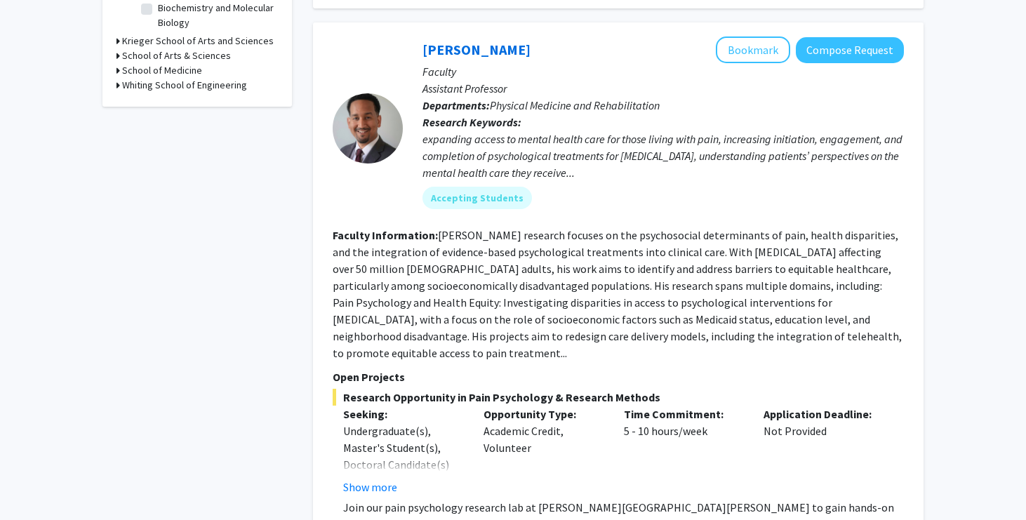
scroll to position [447, 0]
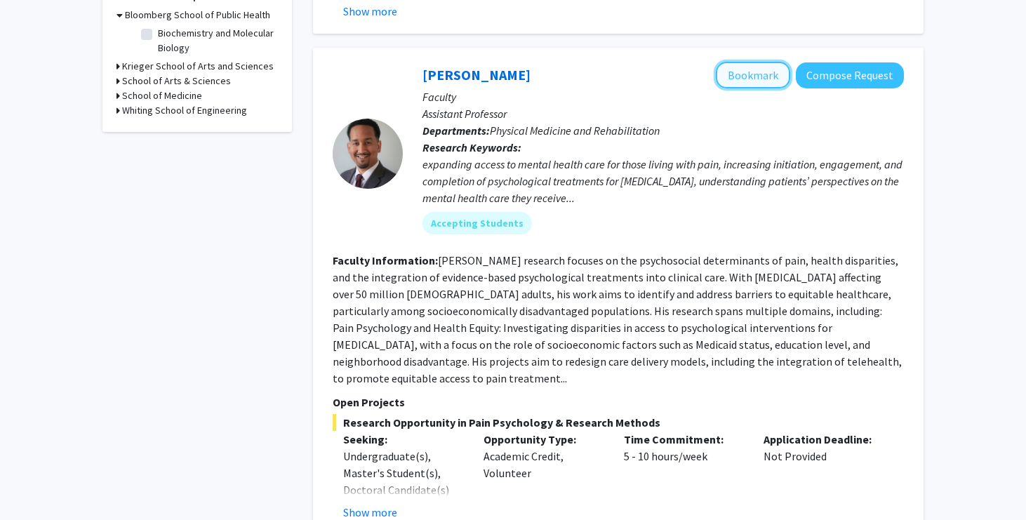
click at [765, 76] on button "Bookmark" at bounding box center [753, 75] width 74 height 27
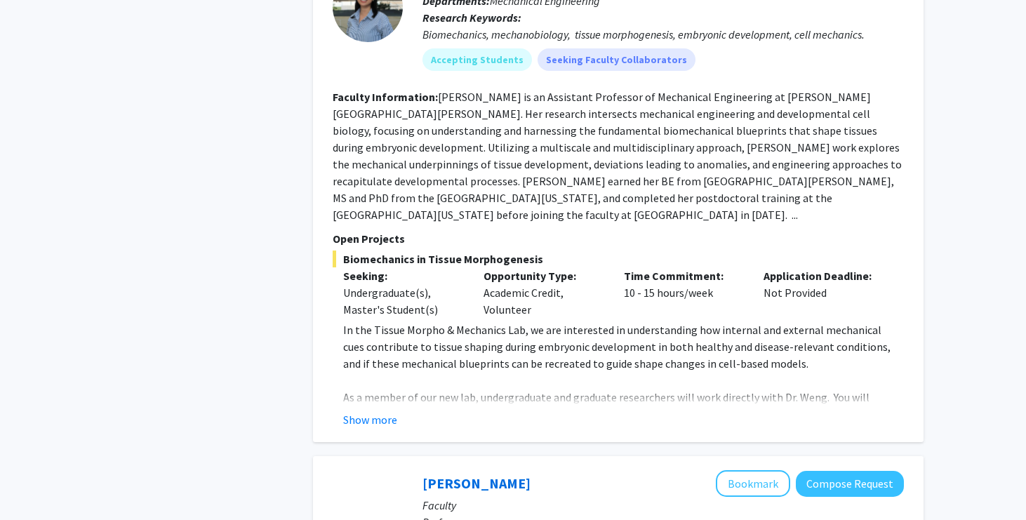
scroll to position [1952, 0]
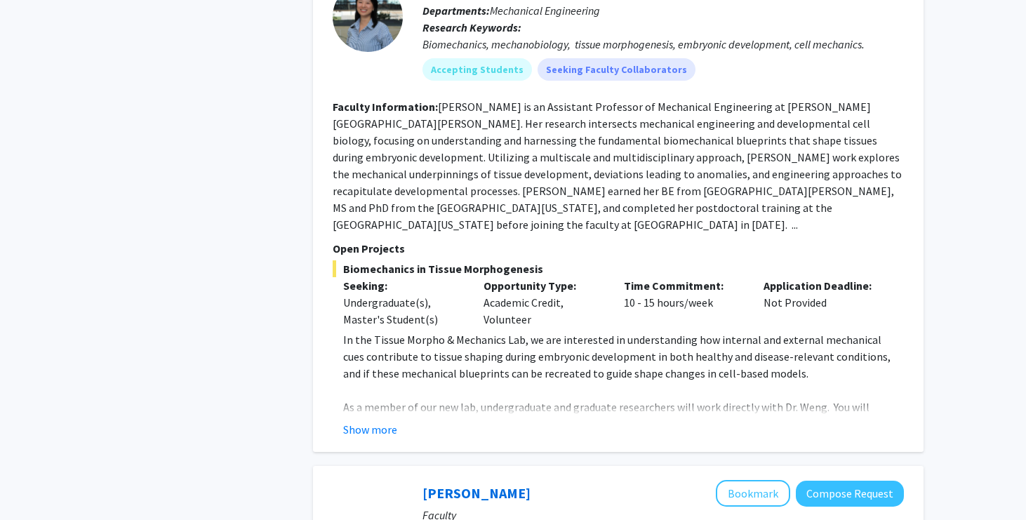
click at [381, 387] on div "[PERSON_NAME] Bookmark Compose Request Faculty Assistant Professor Departments:…" at bounding box center [618, 190] width 611 height 524
click at [387, 421] on button "Show more" at bounding box center [370, 429] width 54 height 17
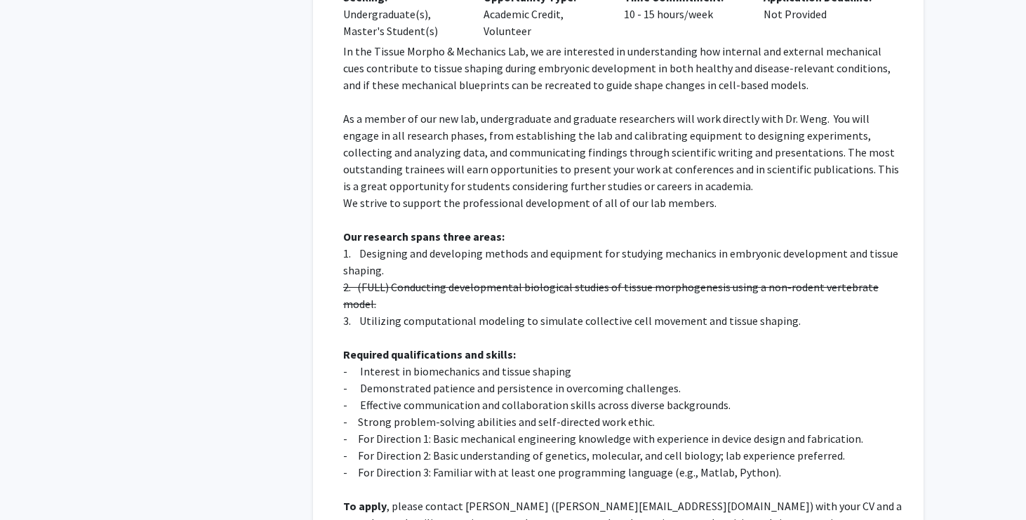
scroll to position [2241, 0]
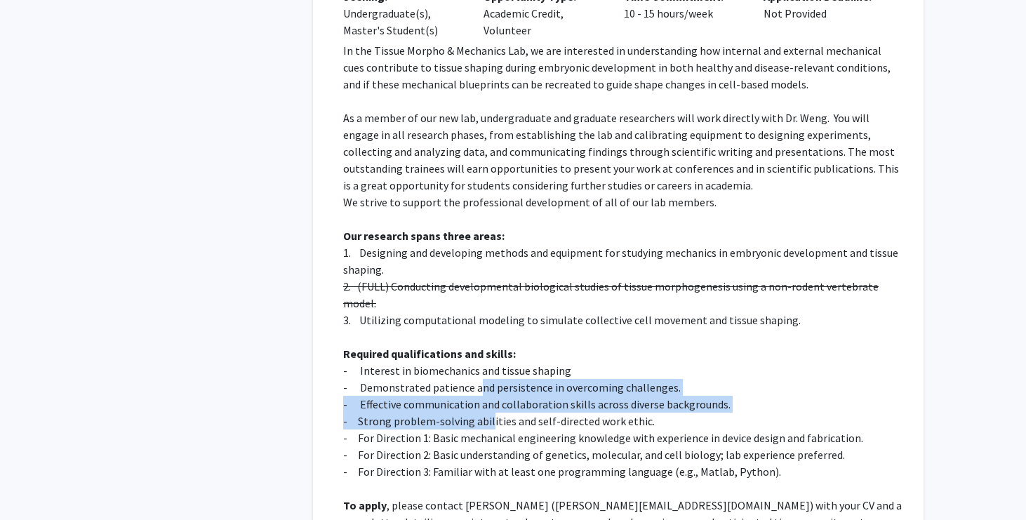
drag, startPoint x: 477, startPoint y: 320, endPoint x: 487, endPoint y: 348, distance: 29.7
click at [487, 348] on div "In the Tissue Morpho & Mechanics Lab, we are interested in understanding how in…" at bounding box center [623, 311] width 561 height 539
click at [487, 413] on p "- Strong problem-solving abilities and self-directed work ethic." at bounding box center [623, 421] width 561 height 17
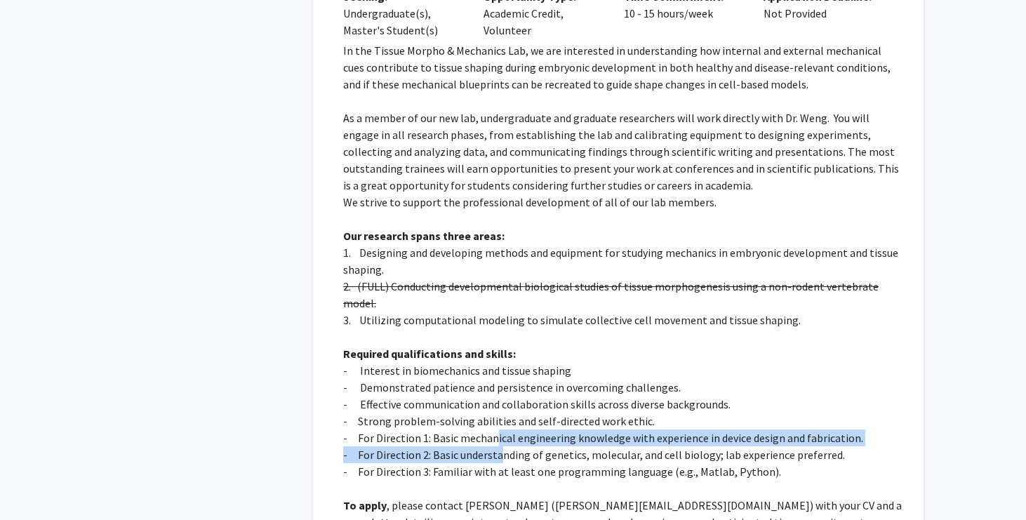
drag, startPoint x: 495, startPoint y: 364, endPoint x: 502, endPoint y: 382, distance: 18.6
click at [502, 382] on div "In the Tissue Morpho & Mechanics Lab, we are interested in understanding how in…" at bounding box center [623, 311] width 561 height 539
click at [502, 446] on p "- For Direction 2: Basic understanding of genetics, molecular, and cell biology…" at bounding box center [623, 454] width 561 height 17
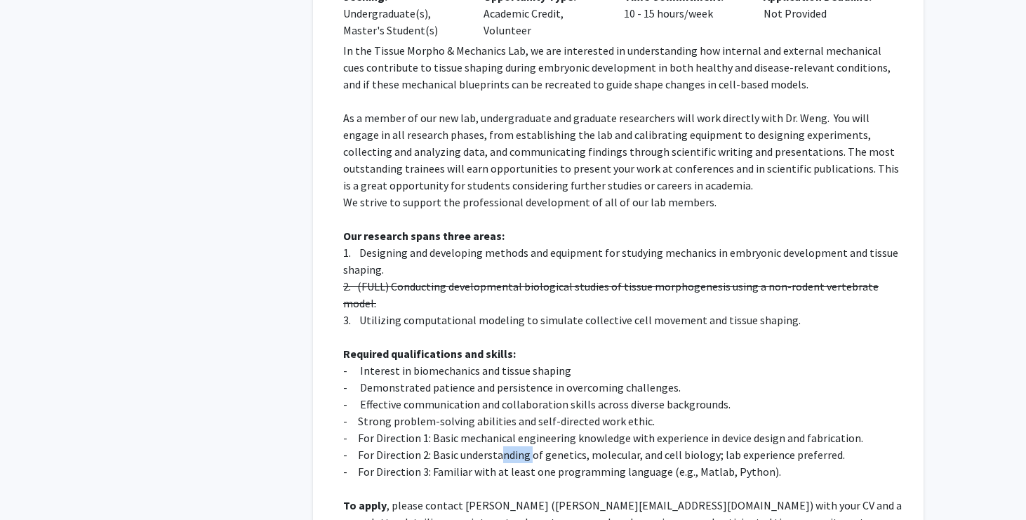
drag, startPoint x: 502, startPoint y: 382, endPoint x: 528, endPoint y: 387, distance: 26.4
click at [528, 446] on p "- For Direction 2: Basic understanding of genetics, molecular, and cell biology…" at bounding box center [623, 454] width 561 height 17
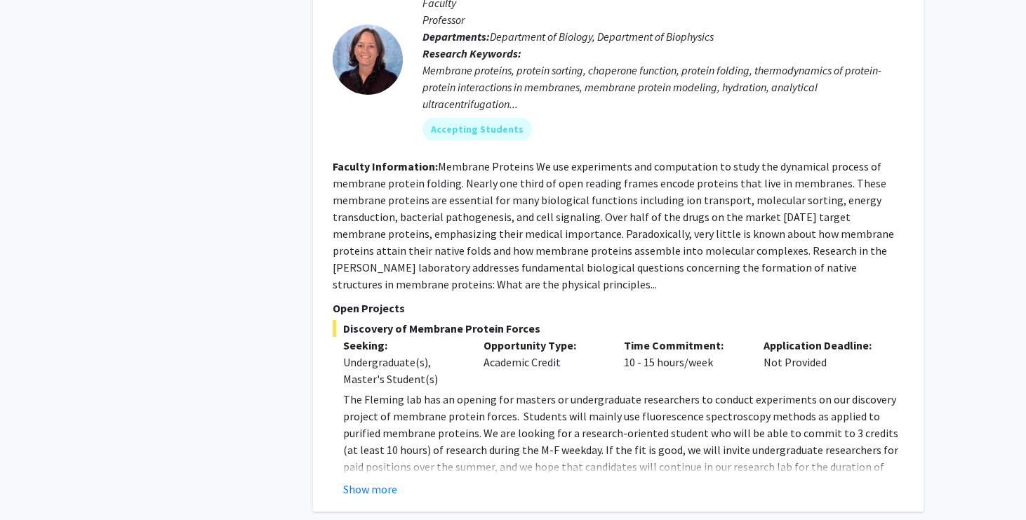
scroll to position [2930, 0]
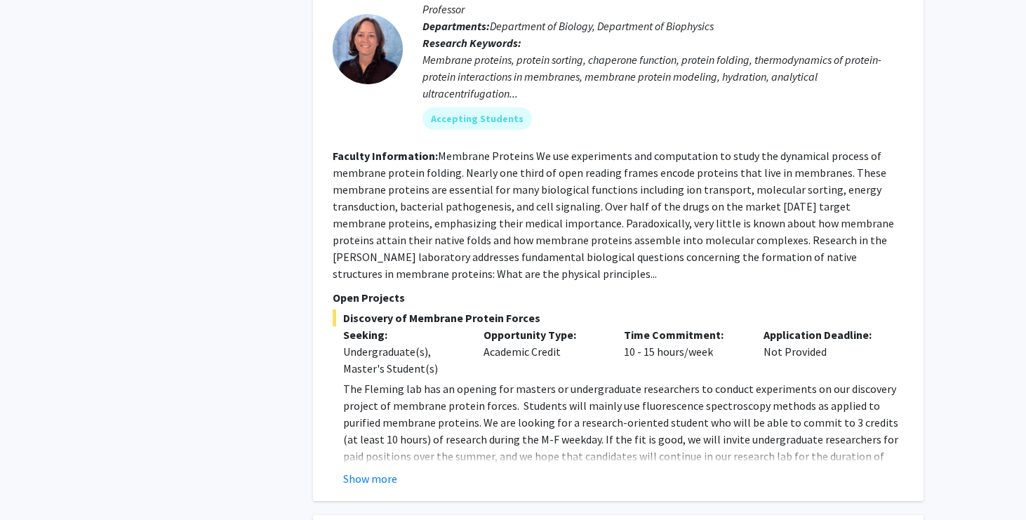
click at [495, 470] on div "Show more" at bounding box center [623, 478] width 561 height 17
click at [385, 470] on button "Show more" at bounding box center [370, 478] width 54 height 17
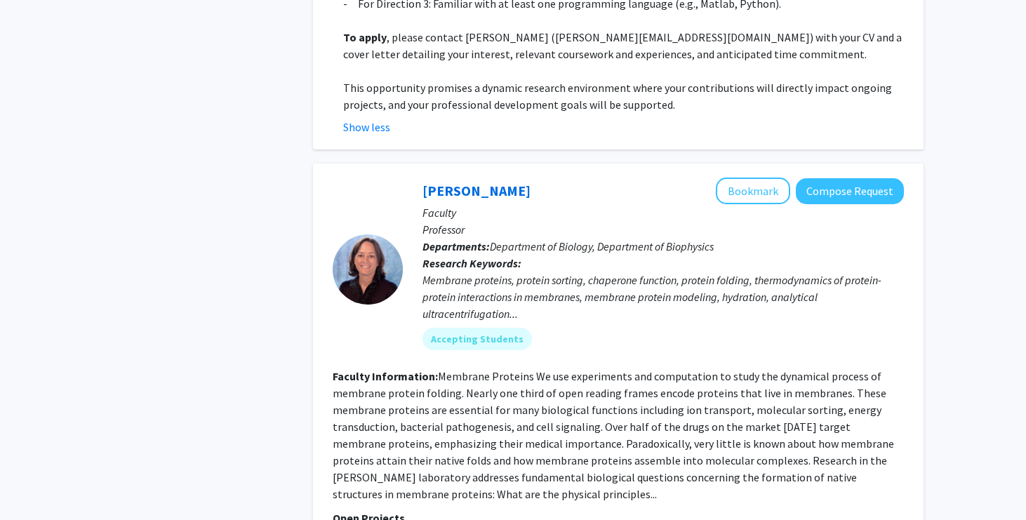
scroll to position [2707, 0]
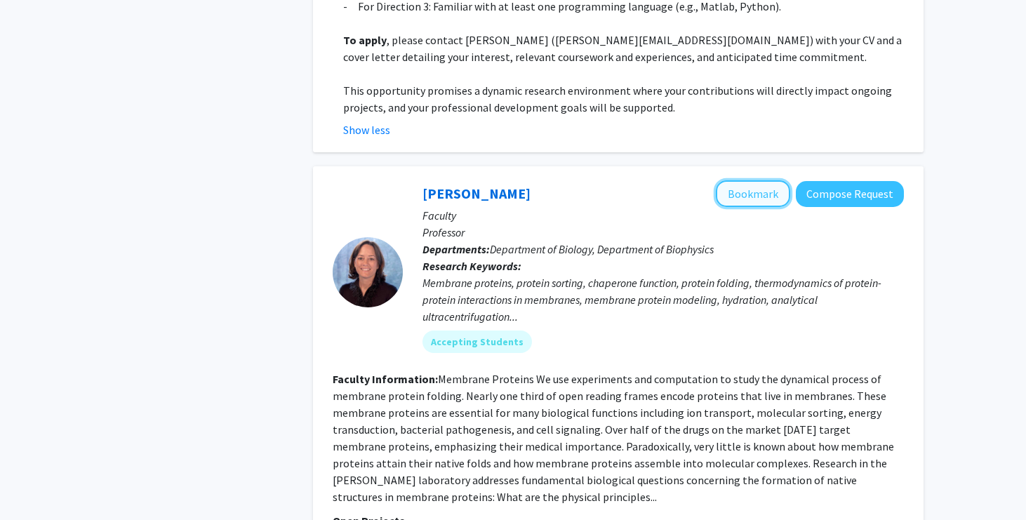
click at [766, 180] on button "Bookmark" at bounding box center [753, 193] width 74 height 27
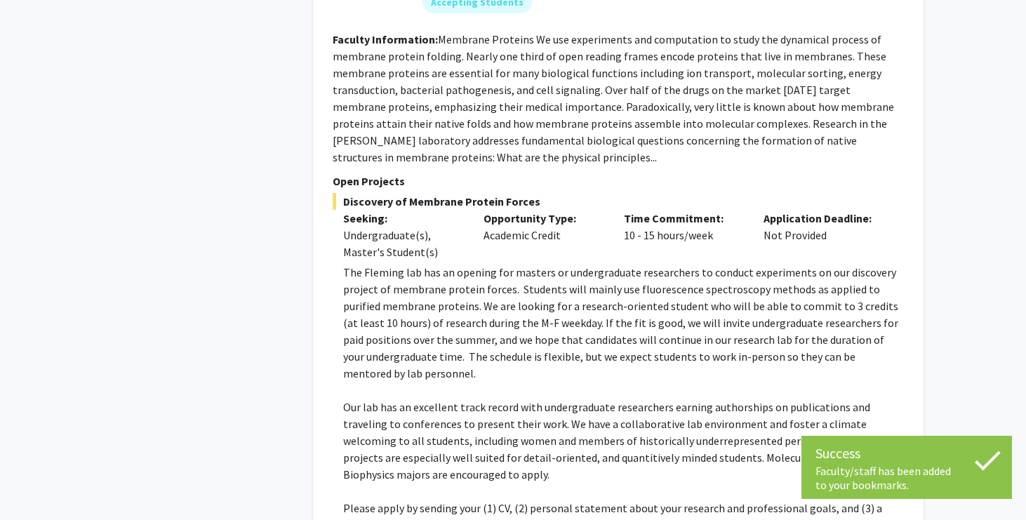
scroll to position [3048, 0]
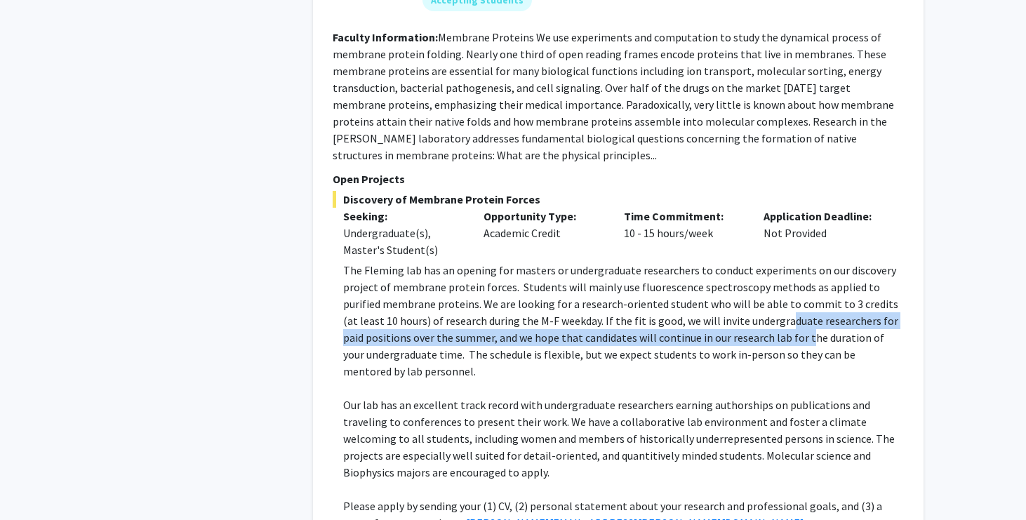
drag, startPoint x: 729, startPoint y: 246, endPoint x: 735, endPoint y: 264, distance: 19.3
click at [735, 264] on p "The Fleming lab has an opening for masters or undergraduate researchers to cond…" at bounding box center [623, 321] width 561 height 118
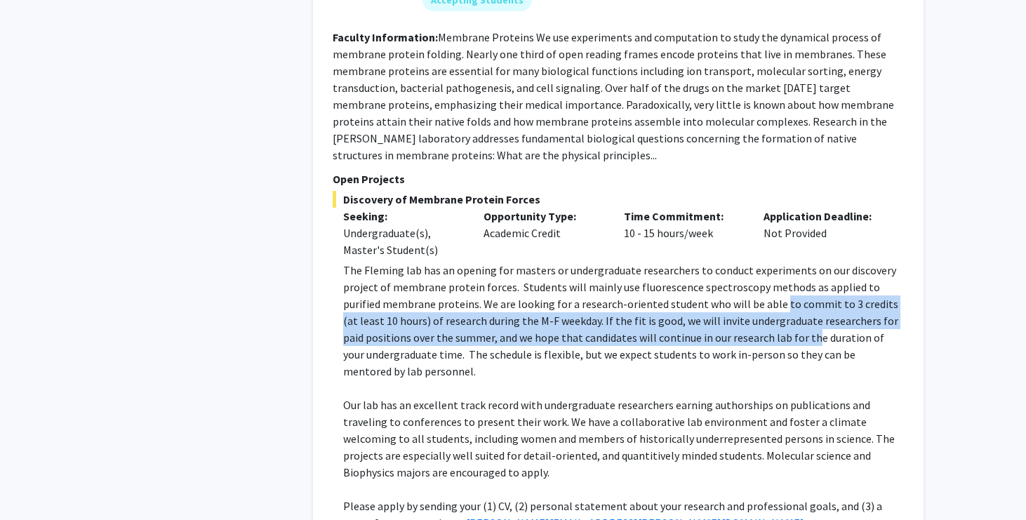
drag, startPoint x: 737, startPoint y: 233, endPoint x: 739, endPoint y: 264, distance: 30.9
click at [739, 264] on p "The Fleming lab has an opening for masters or undergraduate researchers to cond…" at bounding box center [623, 321] width 561 height 118
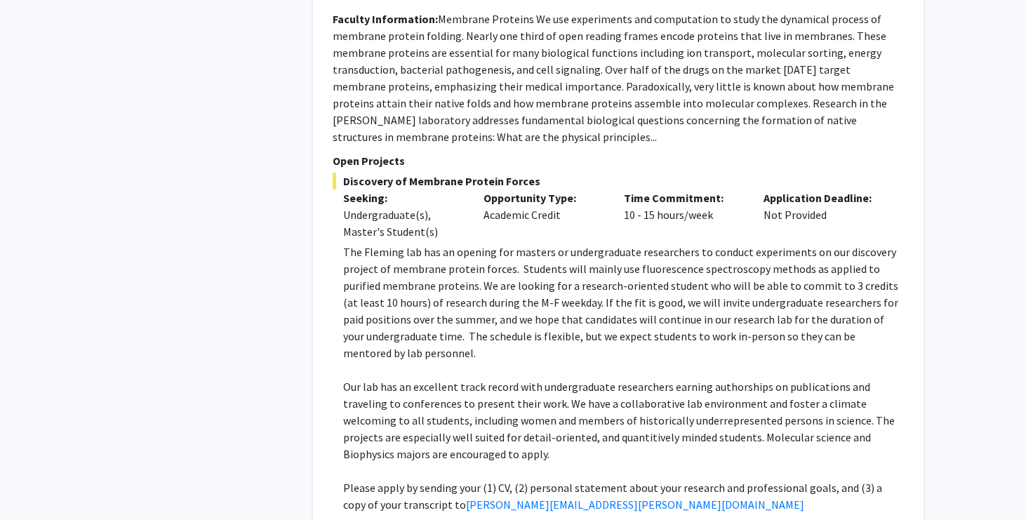
scroll to position [3067, 0]
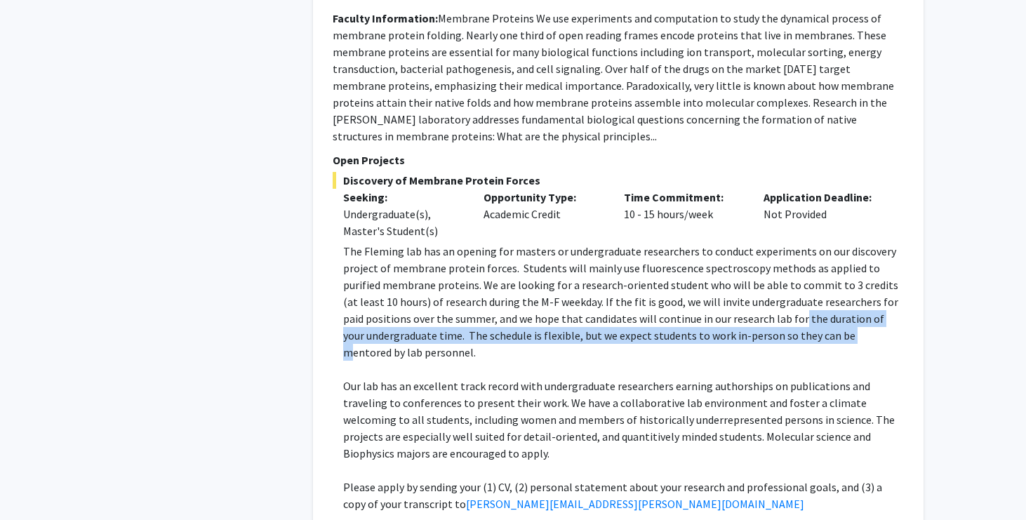
drag, startPoint x: 728, startPoint y: 245, endPoint x: 758, endPoint y: 264, distance: 35.6
click at [758, 264] on p "The Fleming lab has an opening for masters or undergraduate researchers to cond…" at bounding box center [623, 302] width 561 height 118
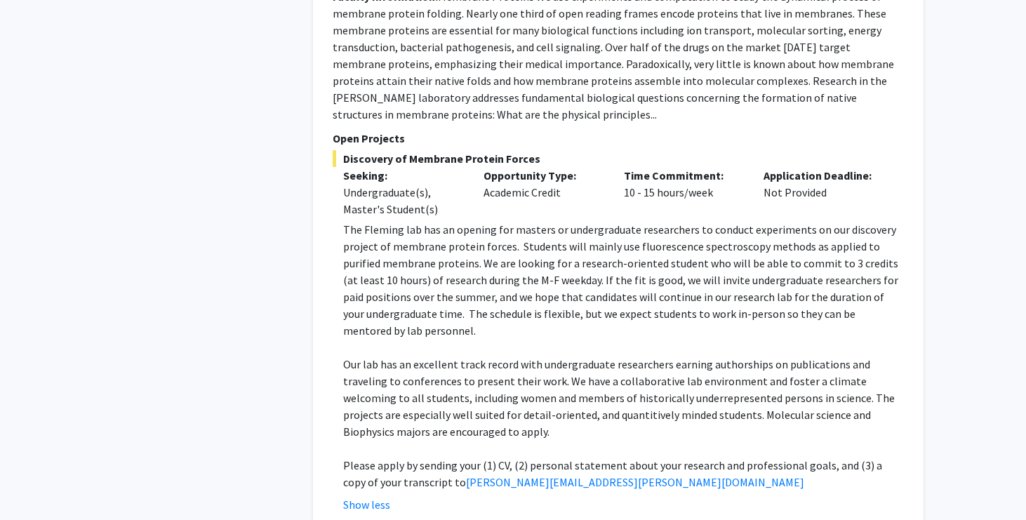
scroll to position [3090, 0]
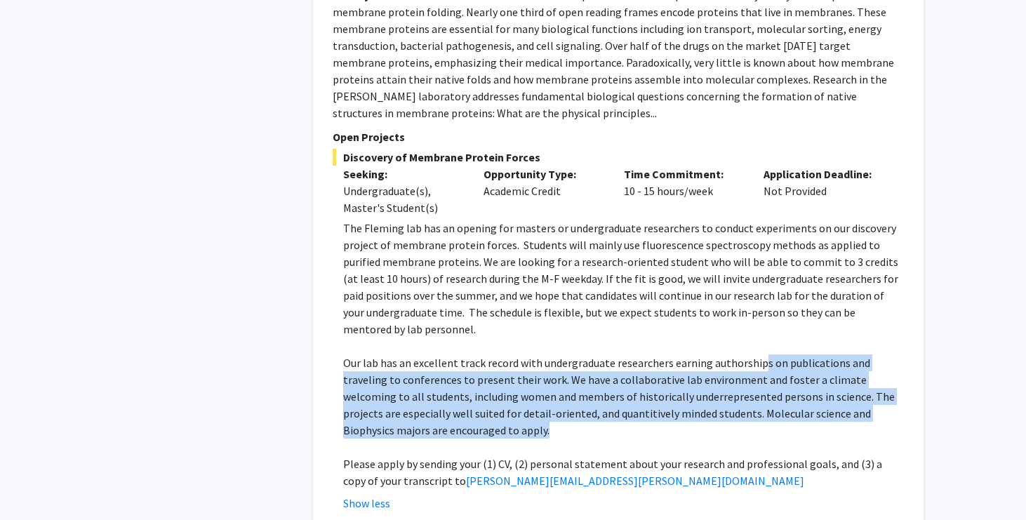
drag, startPoint x: 755, startPoint y: 274, endPoint x: 775, endPoint y: 342, distance: 70.4
click at [775, 354] on p "Our lab has an excellent track record with undergraduate researchers earning au…" at bounding box center [623, 396] width 561 height 84
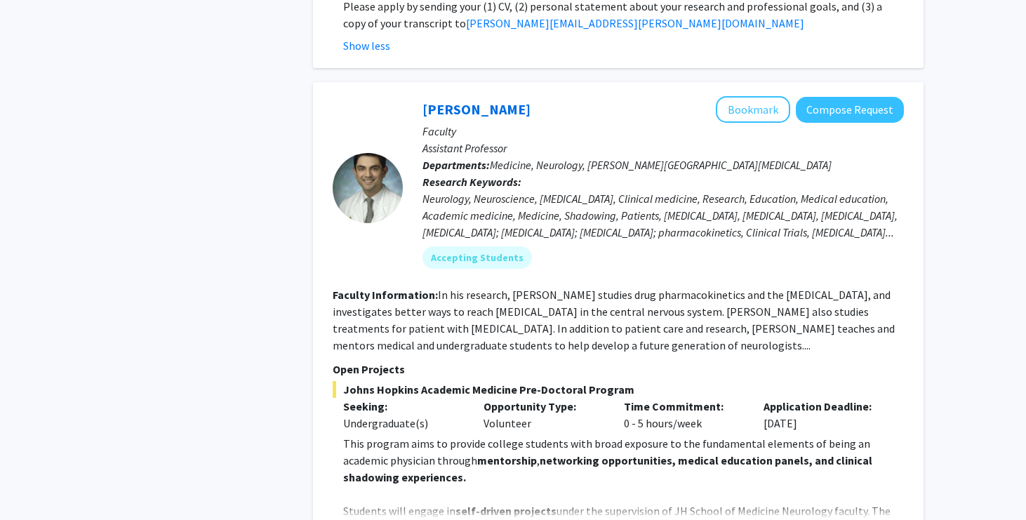
scroll to position [3547, 0]
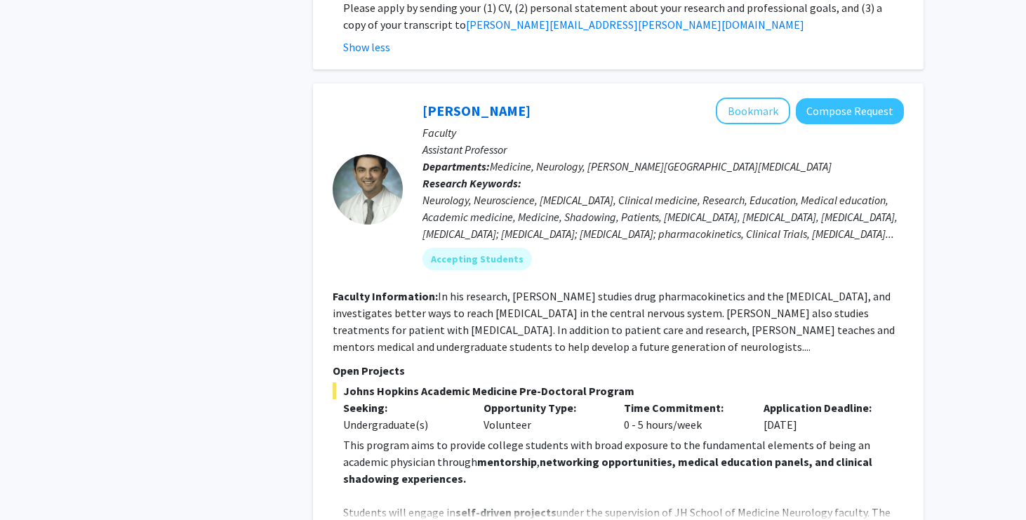
click at [747, 440] on fg-read-more "This program aims to provide college students with broad exposure to the fundam…" at bounding box center [618, 489] width 571 height 107
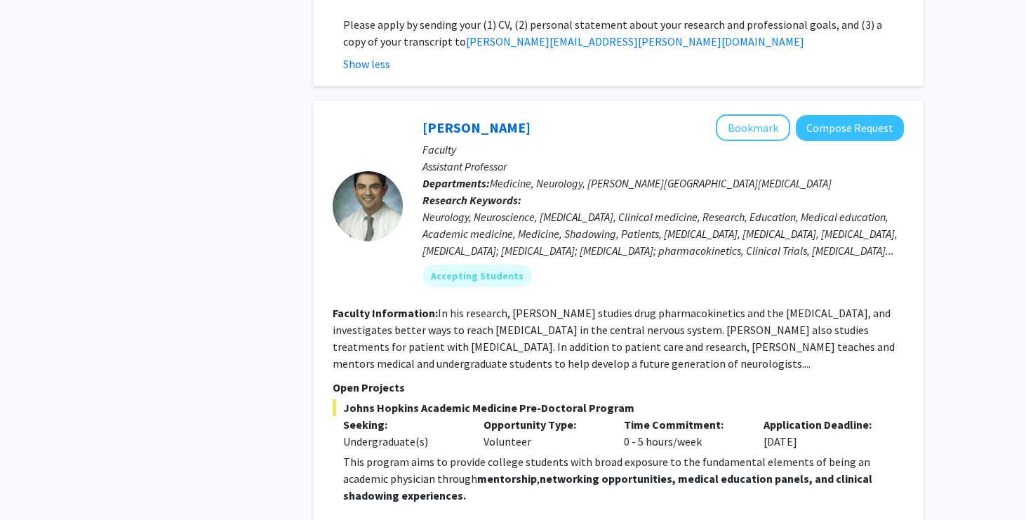
scroll to position [3525, 0]
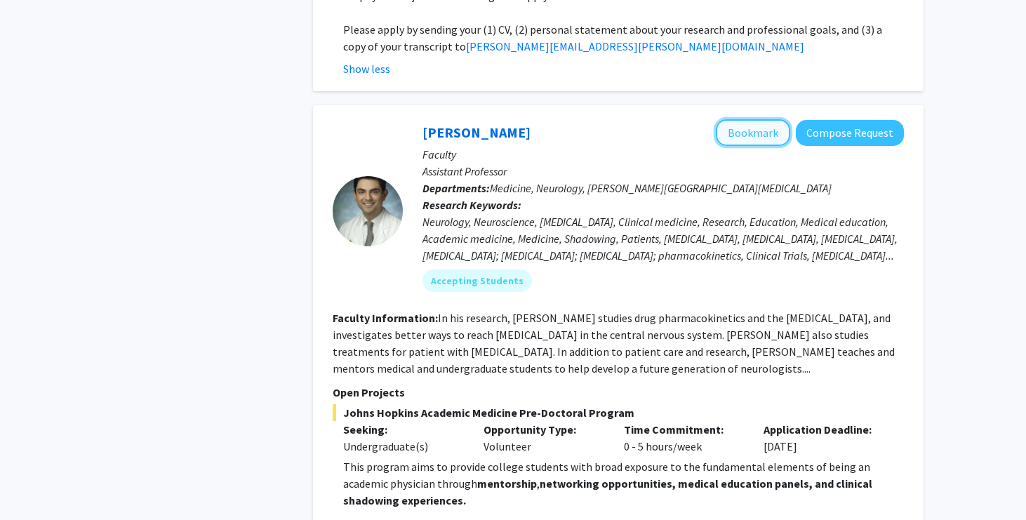
click at [742, 119] on button "Bookmark" at bounding box center [753, 132] width 74 height 27
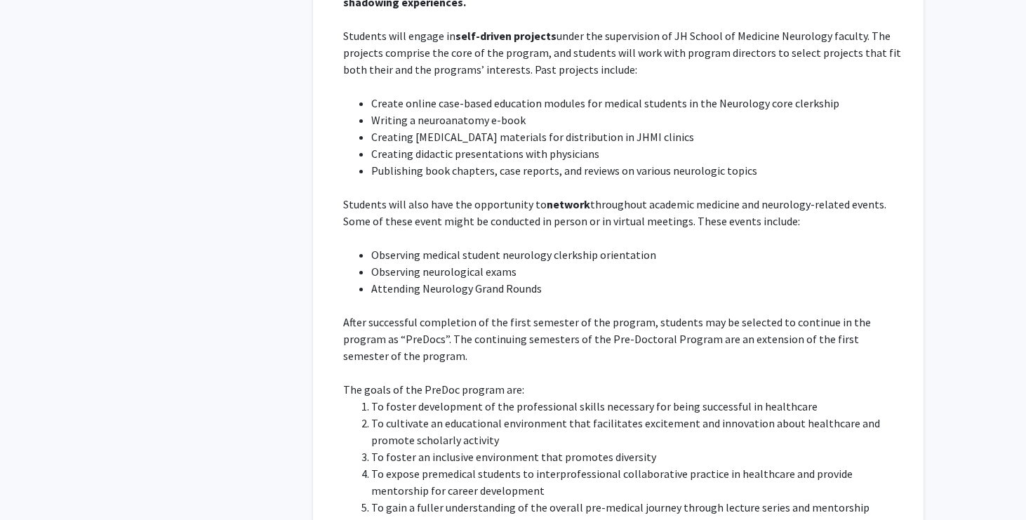
scroll to position [4020, 0]
